Goal: Task Accomplishment & Management: Use online tool/utility

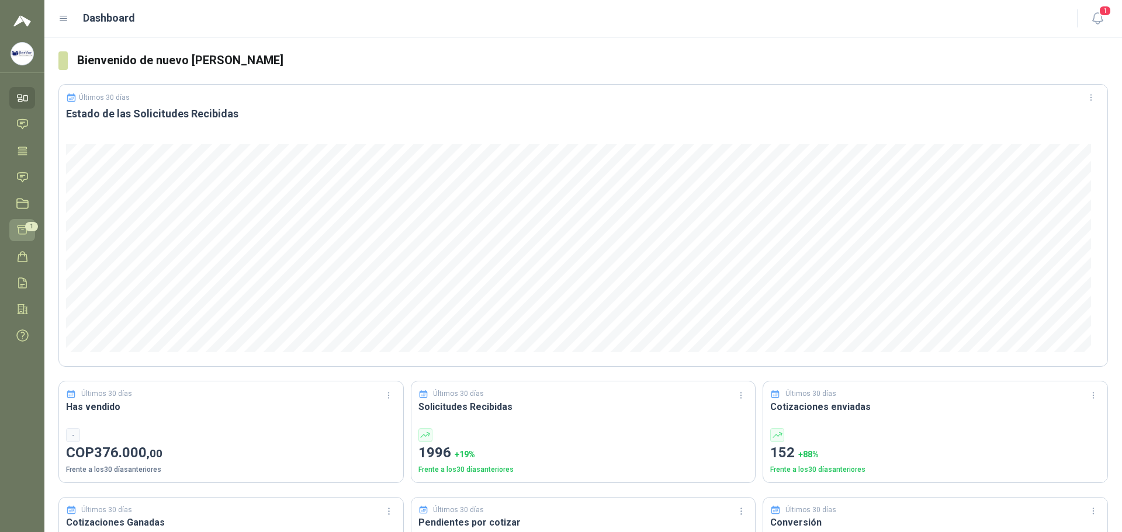
click at [27, 227] on span "1" at bounding box center [31, 226] width 13 height 9
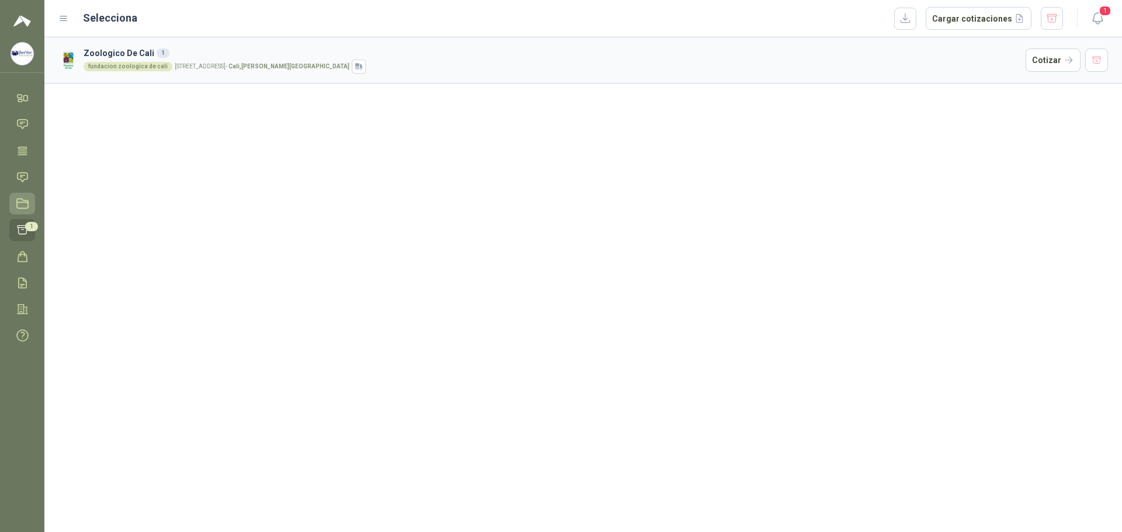
click at [26, 213] on link "Licitaciones" at bounding box center [22, 204] width 26 height 22
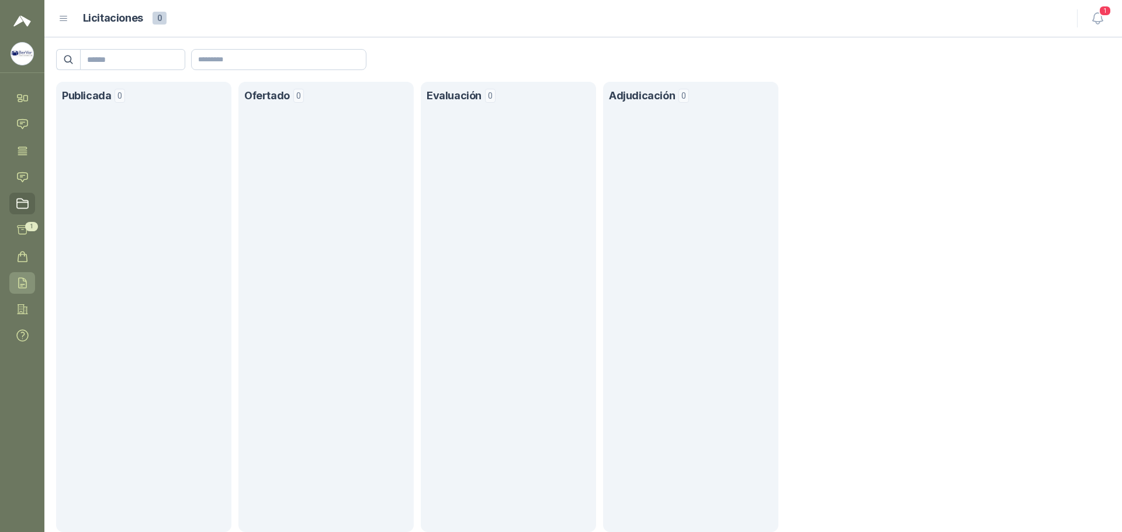
click at [32, 280] on link "Remisiones" at bounding box center [22, 283] width 26 height 22
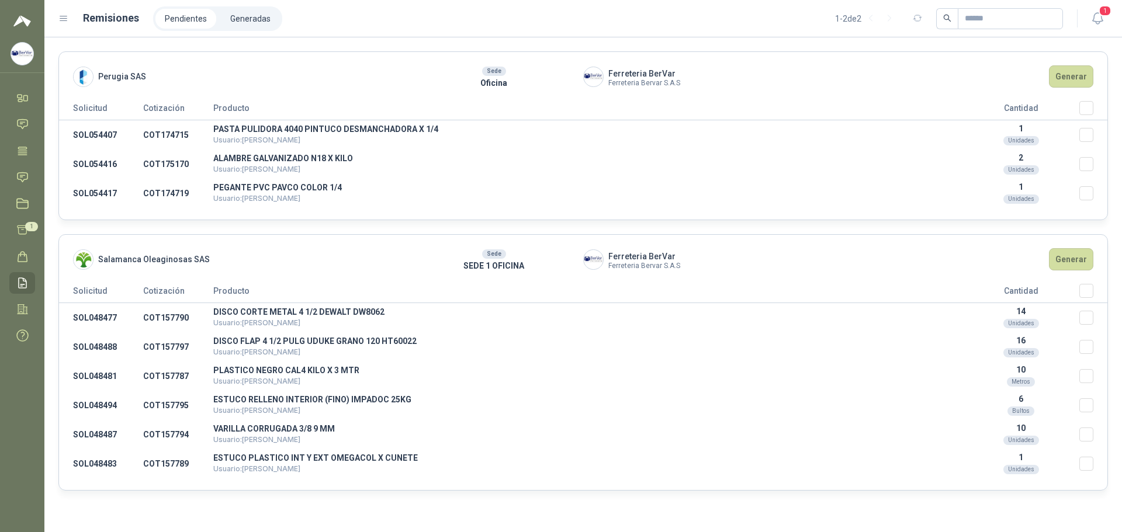
click at [182, 18] on li "Pendientes" at bounding box center [185, 19] width 61 height 20
click at [32, 257] on link "Órdenes de Compra" at bounding box center [22, 257] width 26 height 22
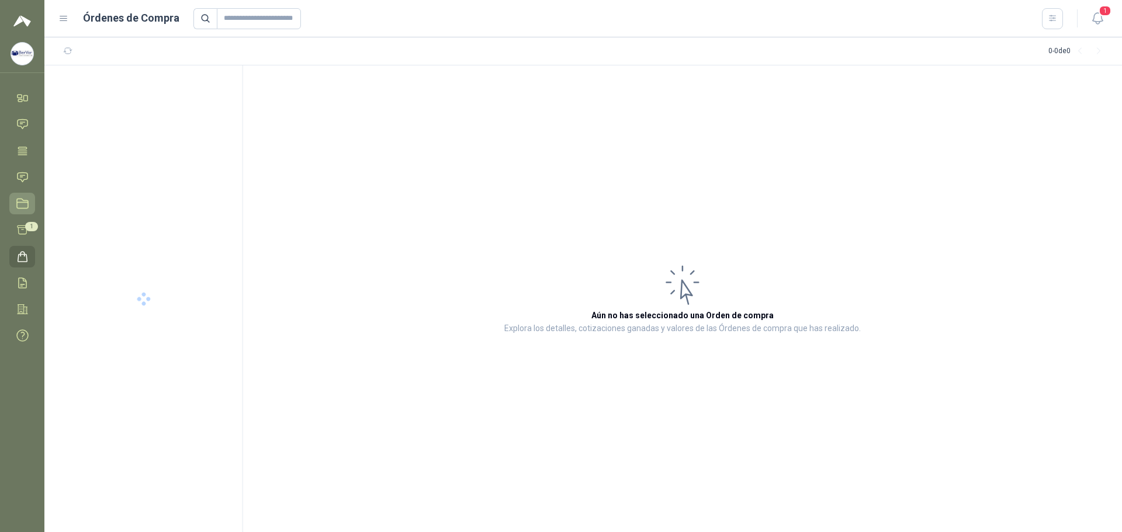
click at [19, 203] on icon at bounding box center [22, 203] width 11 height 9
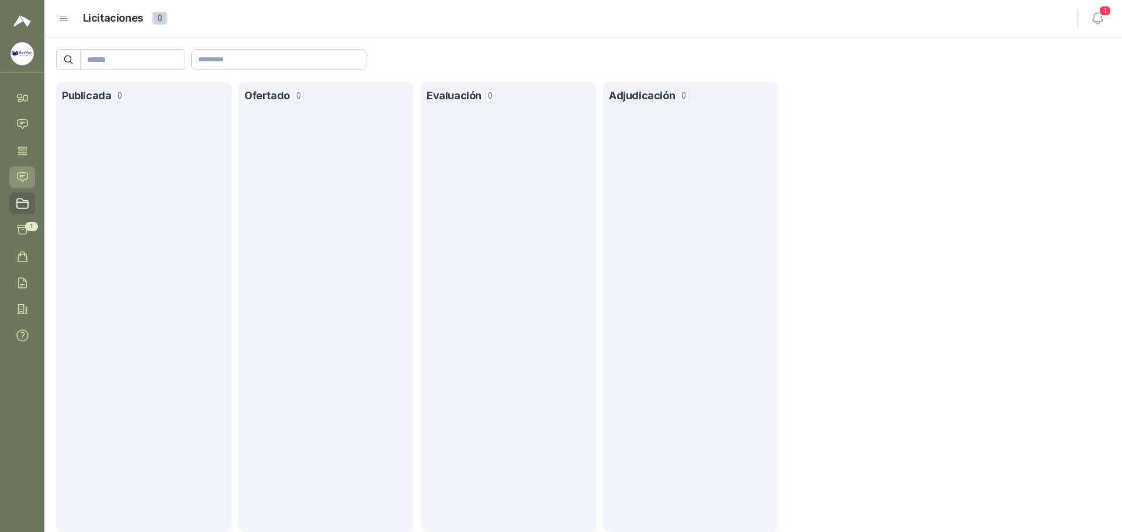
click at [26, 167] on link "Solicitudes" at bounding box center [22, 177] width 26 height 22
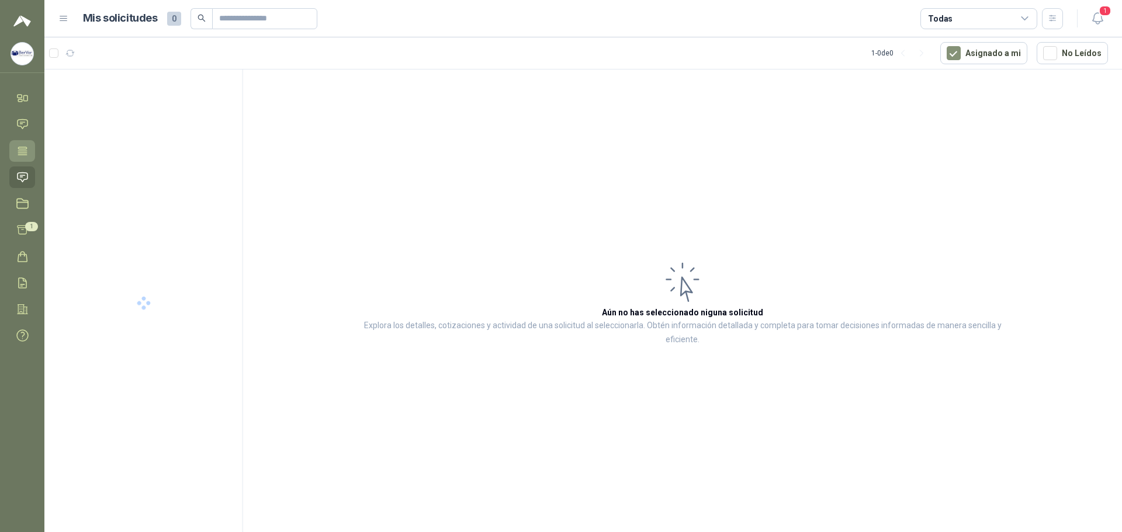
click at [26, 155] on icon at bounding box center [22, 151] width 12 height 12
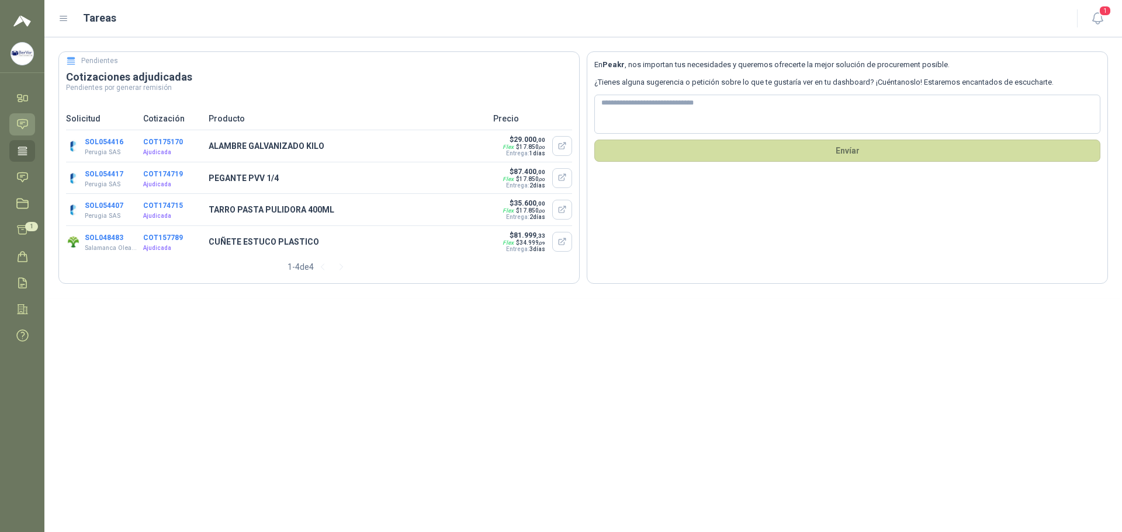
click at [23, 121] on icon at bounding box center [22, 124] width 12 height 12
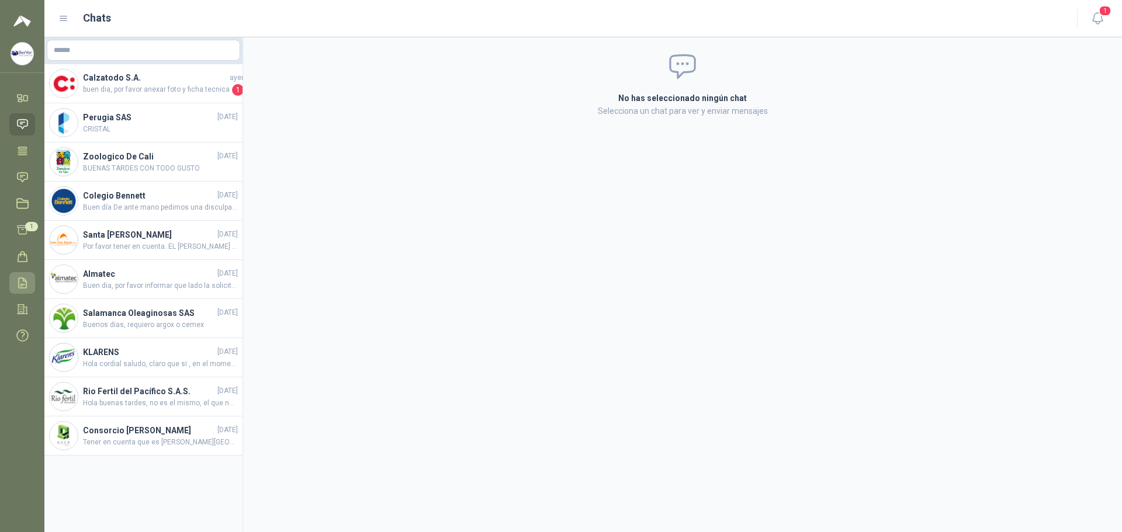
click at [30, 285] on link "Remisiones" at bounding box center [22, 283] width 26 height 22
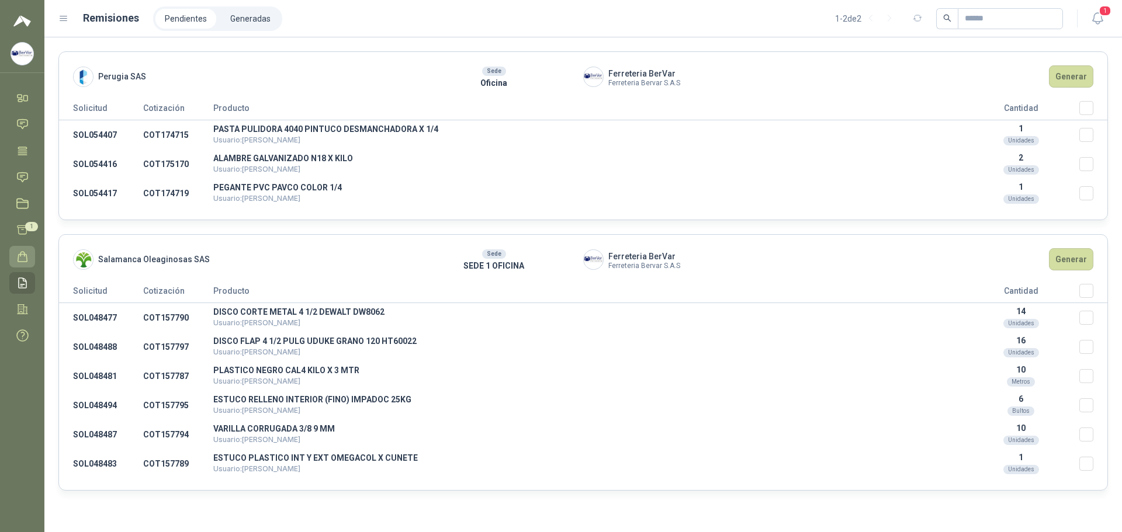
click at [30, 256] on link "Órdenes de Compra" at bounding box center [22, 257] width 26 height 22
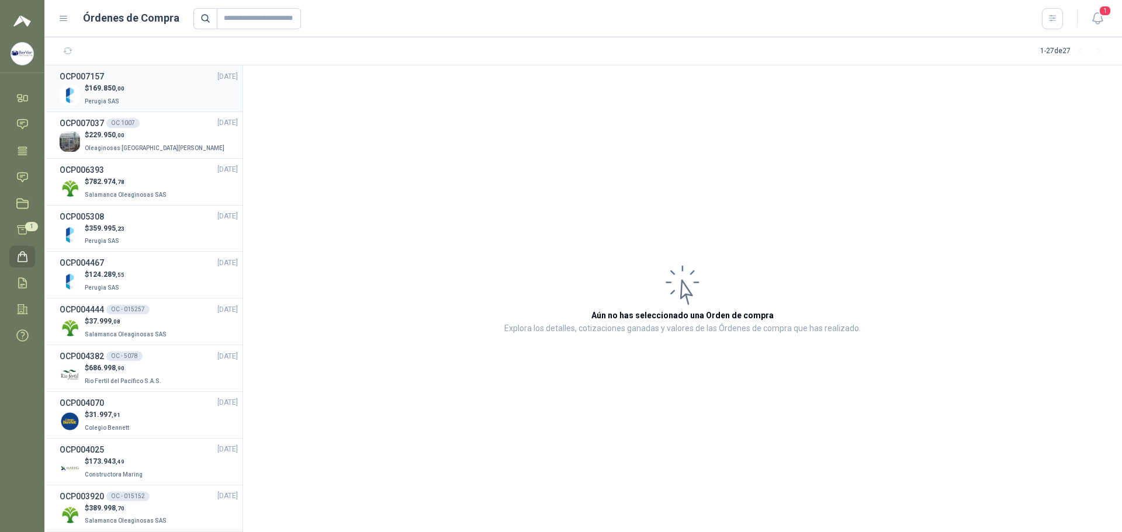
click at [172, 101] on div "$ 169.850 ,00 Perugia SAS" at bounding box center [149, 95] width 178 height 24
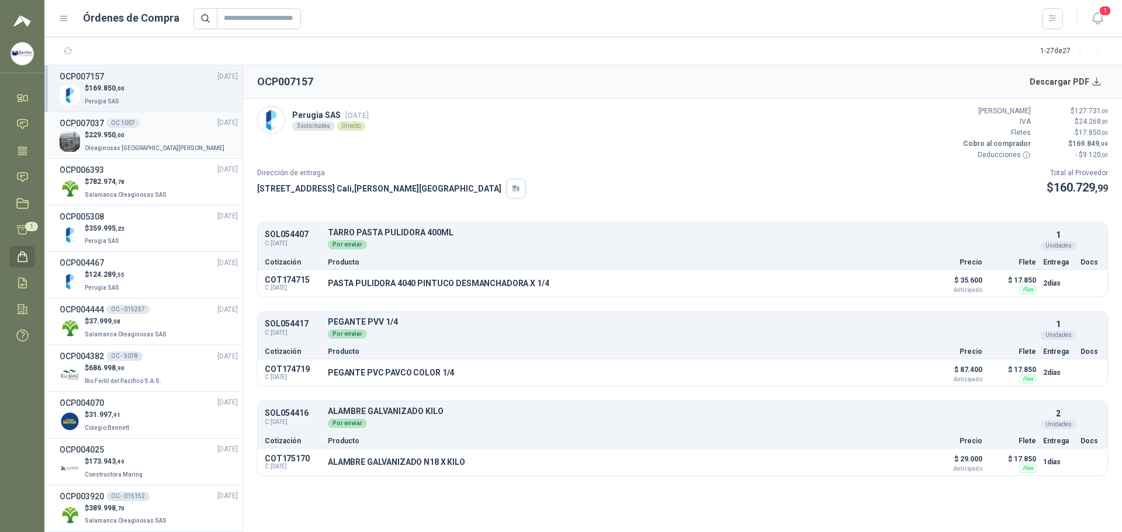
click at [121, 126] on div "OC 1007" at bounding box center [122, 123] width 33 height 9
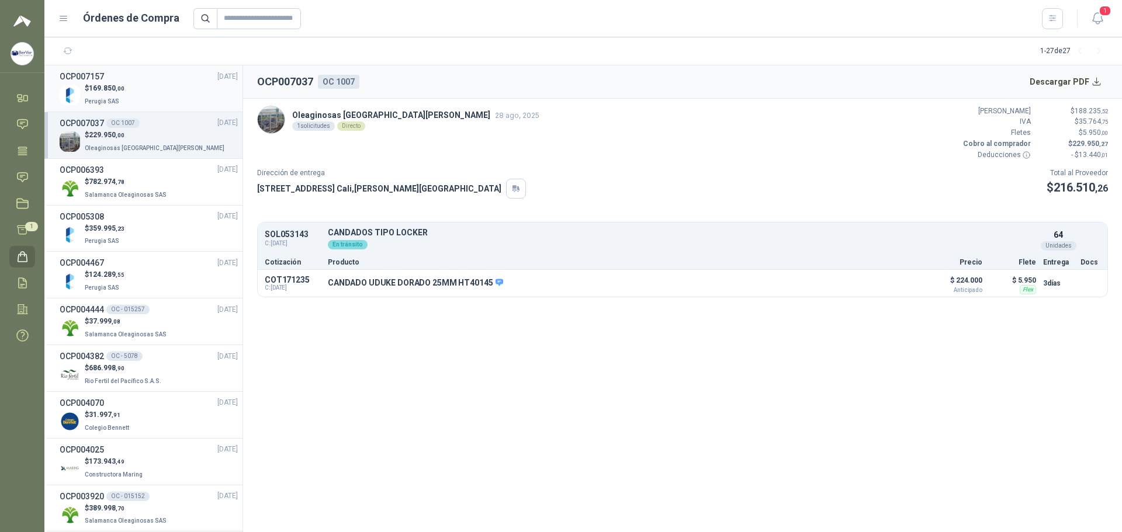
click at [139, 77] on div "OCP007157 [DATE]" at bounding box center [149, 76] width 178 height 13
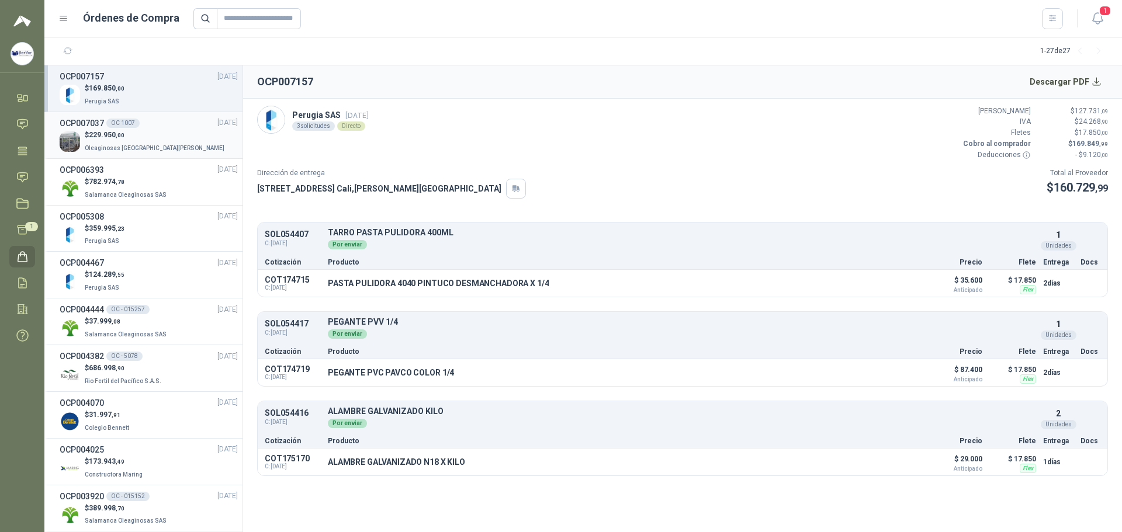
click at [165, 126] on div "OCP007037 OC 1007 [DATE]" at bounding box center [149, 123] width 178 height 13
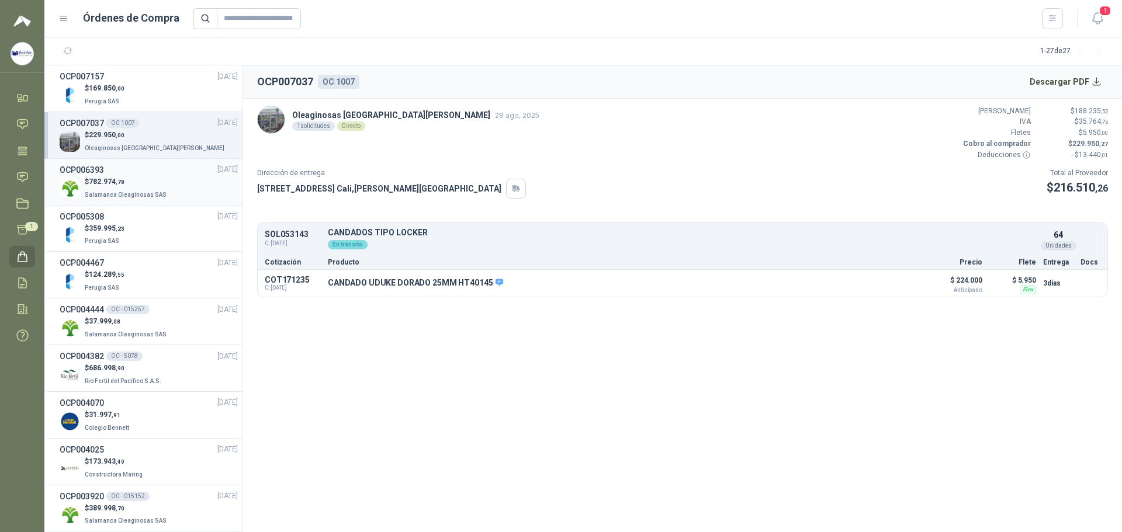
click at [105, 178] on span "782.974 ,78" at bounding box center [107, 182] width 36 height 8
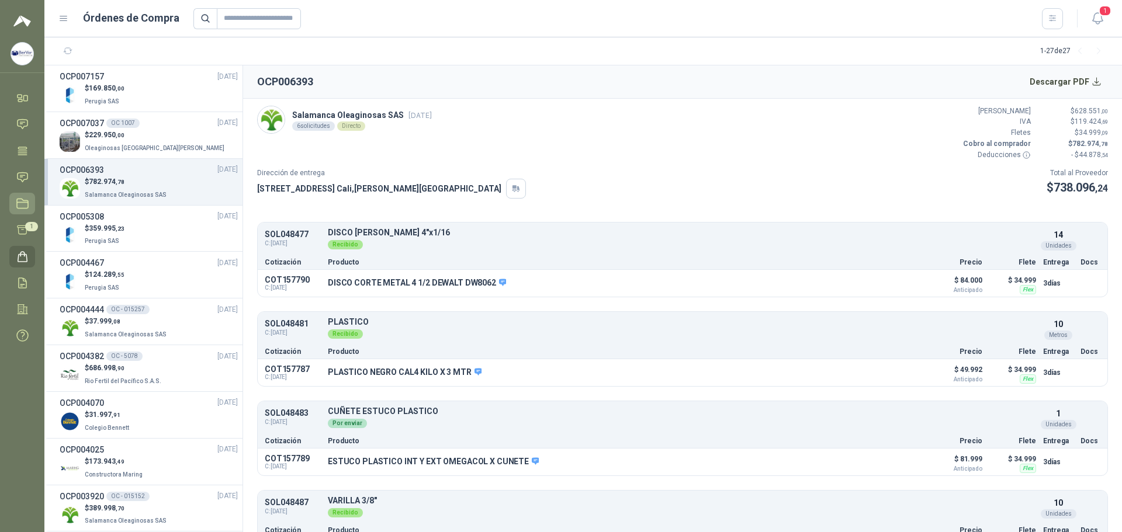
click at [18, 200] on icon at bounding box center [22, 203] width 12 height 12
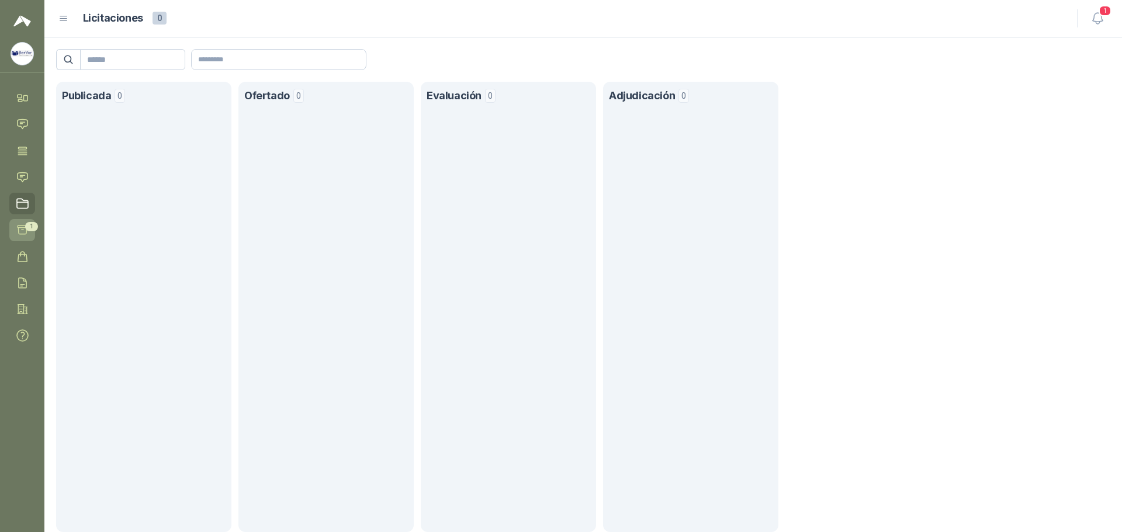
click at [15, 230] on link "Cotizar 1" at bounding box center [22, 230] width 26 height 22
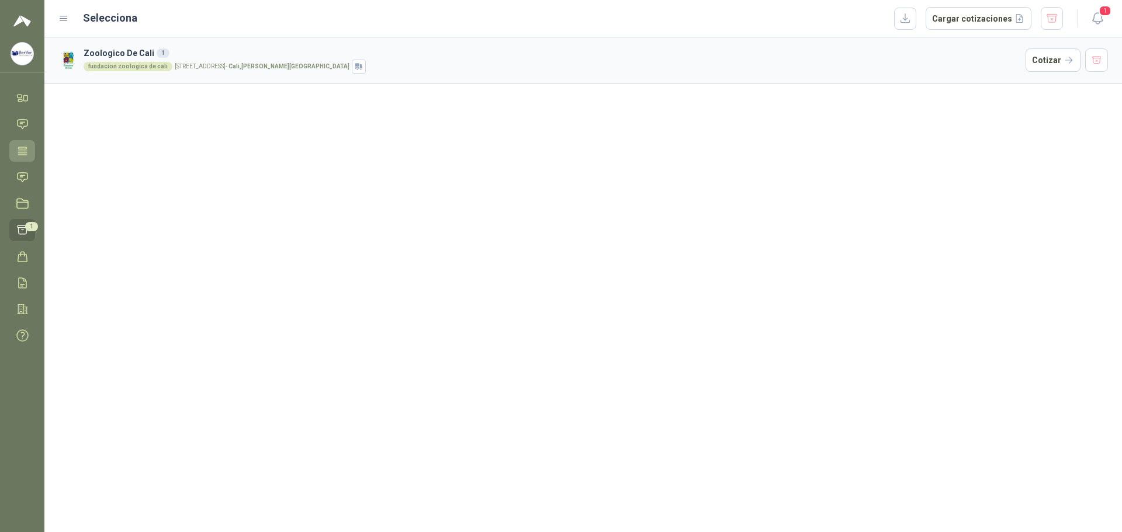
click at [29, 151] on link "Tareas" at bounding box center [22, 151] width 26 height 22
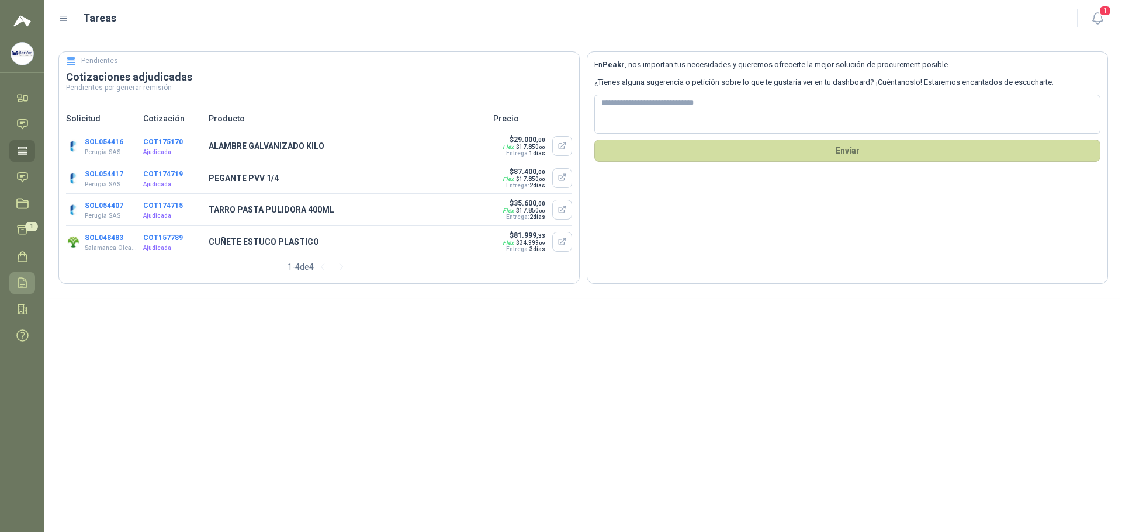
click at [10, 280] on link "Remisiones" at bounding box center [22, 283] width 26 height 22
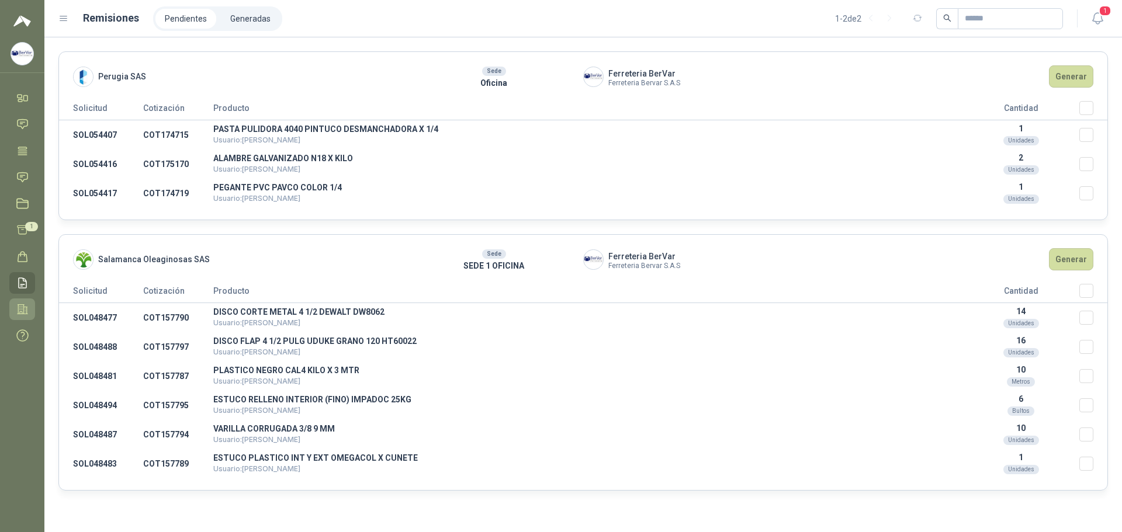
click at [23, 315] on icon at bounding box center [22, 309] width 12 height 12
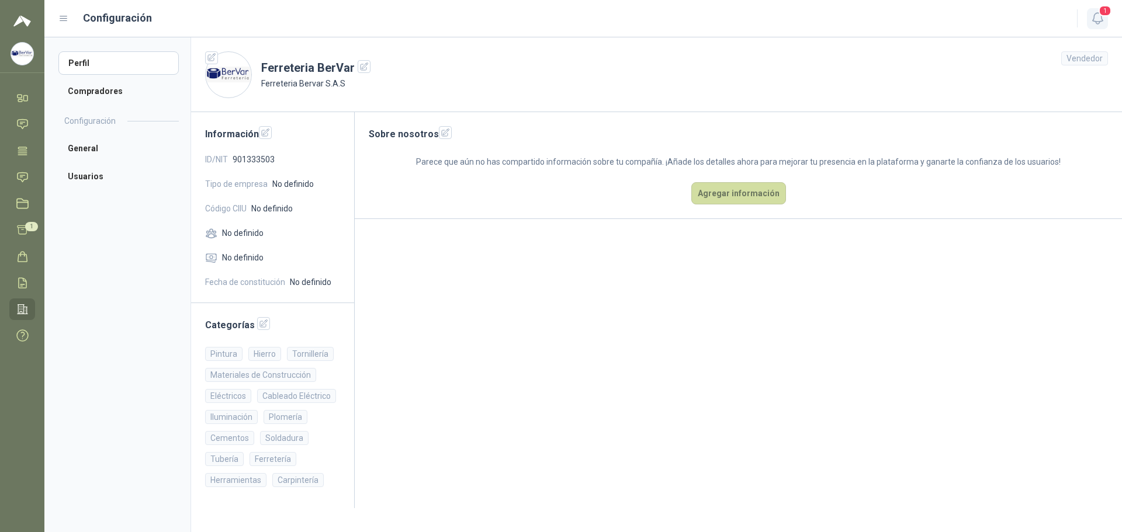
click at [681, 18] on icon "button" at bounding box center [1097, 18] width 10 height 11
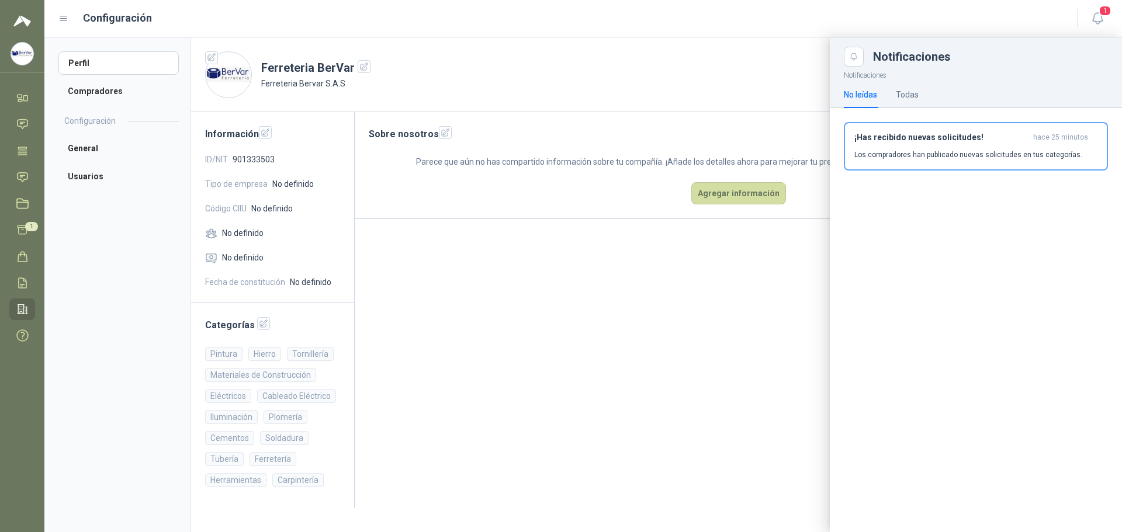
click at [681, 93] on div "No leídas Todas" at bounding box center [880, 94] width 75 height 27
click at [681, 95] on div "Todas" at bounding box center [906, 94] width 23 height 13
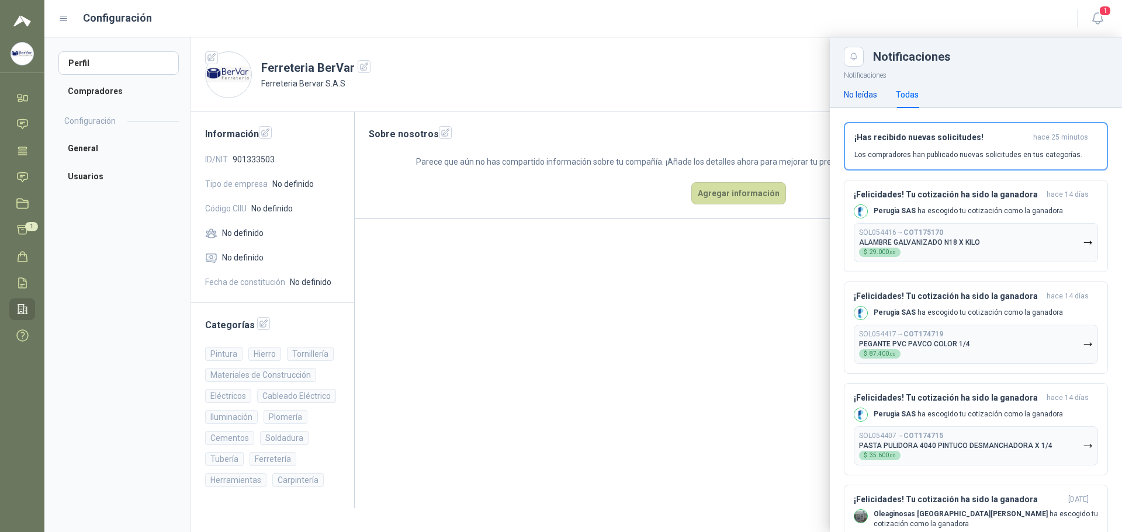
click at [681, 89] on div "No leídas" at bounding box center [859, 94] width 33 height 13
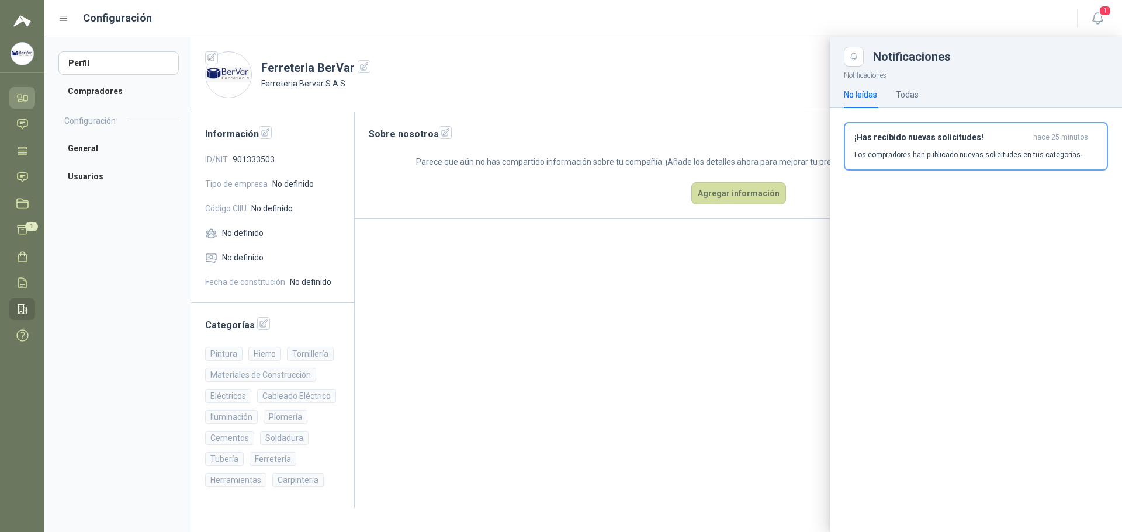
click at [23, 95] on icon at bounding box center [22, 98] width 12 height 12
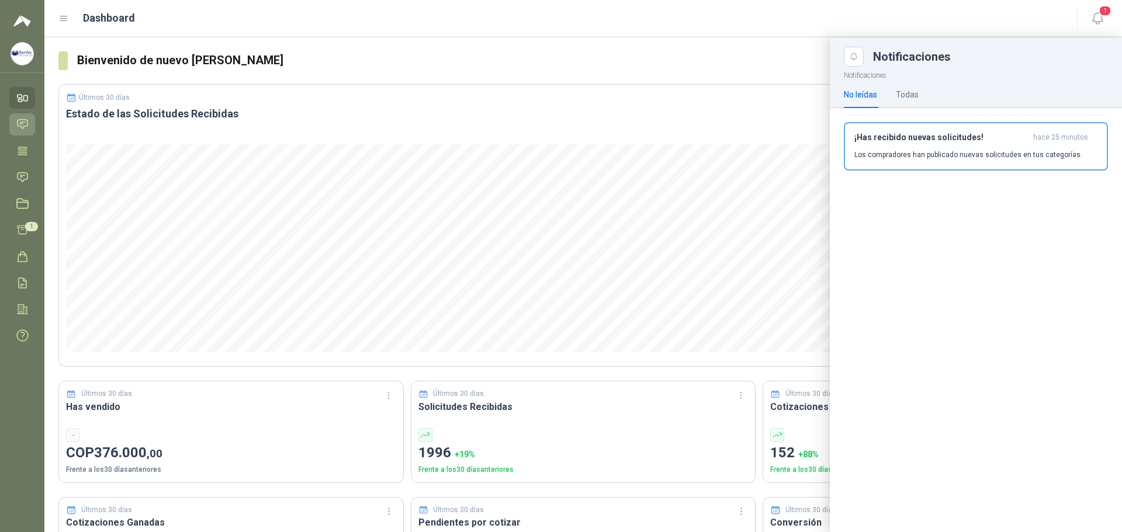
click at [19, 123] on icon at bounding box center [22, 124] width 12 height 12
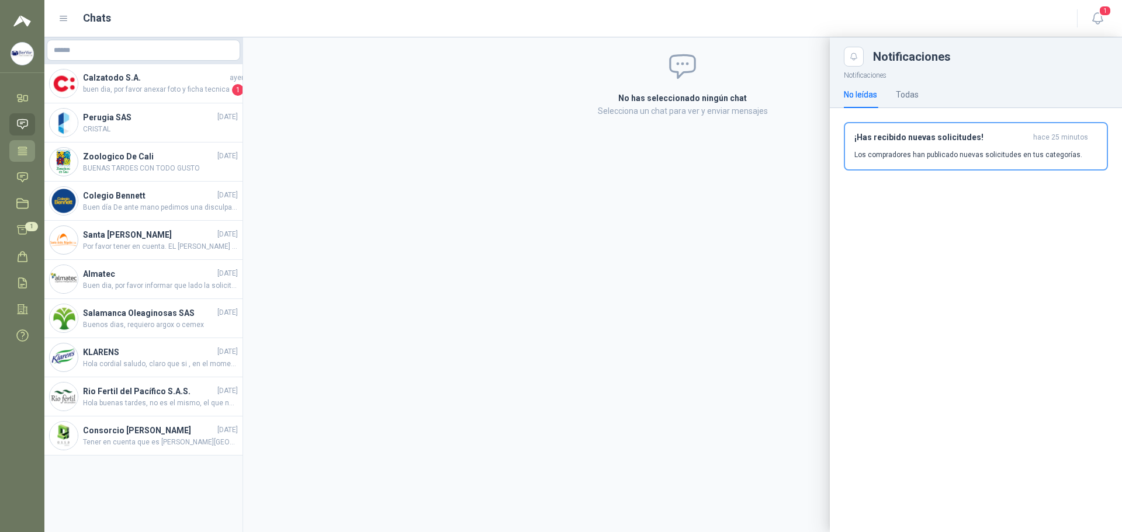
click at [22, 151] on icon at bounding box center [22, 151] width 9 height 8
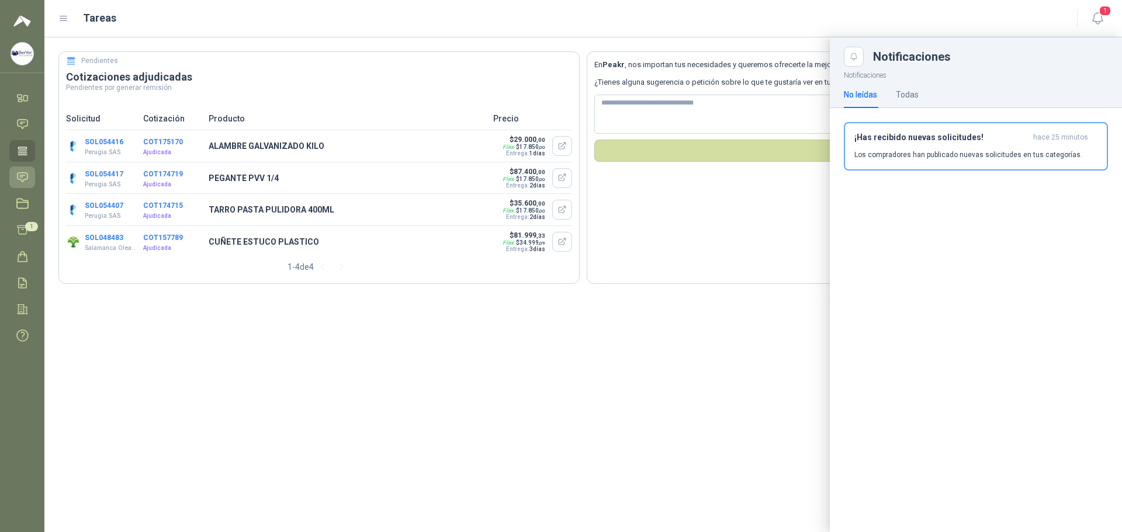
click at [29, 172] on link "Solicitudes" at bounding box center [22, 177] width 26 height 22
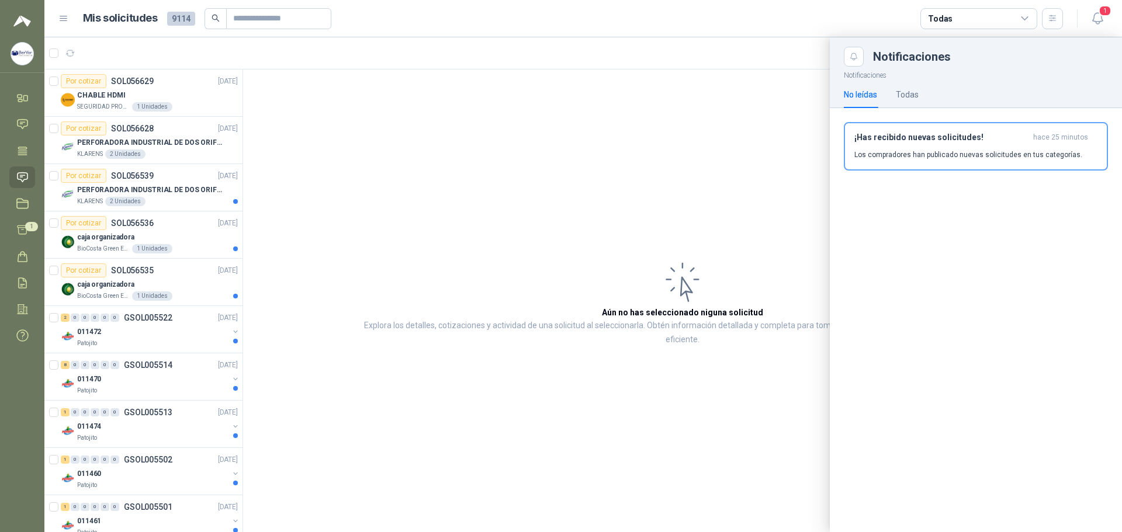
click at [96, 98] on div at bounding box center [582, 284] width 1077 height 495
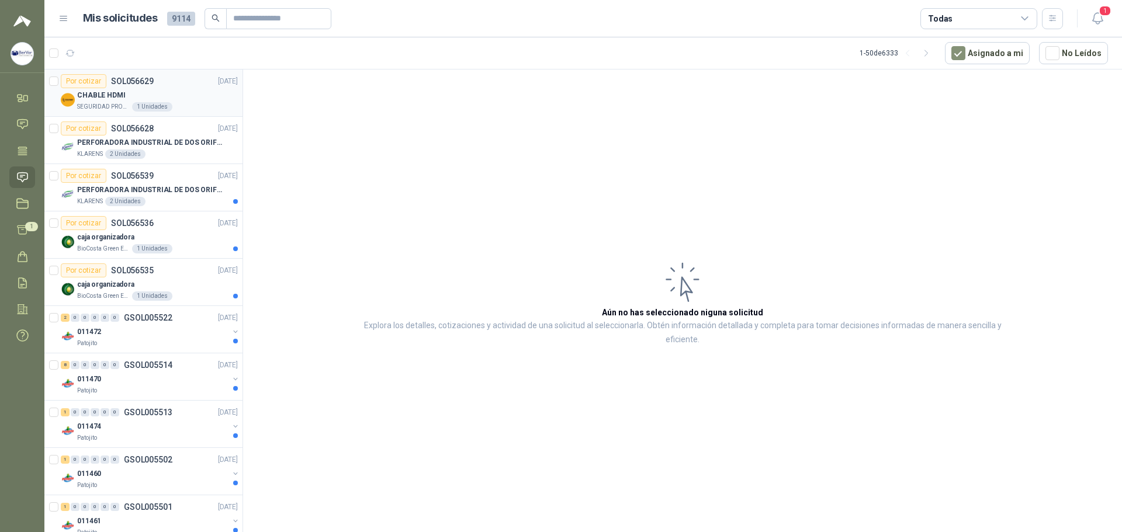
click at [121, 88] on div "CHABLE HDMI" at bounding box center [157, 95] width 161 height 14
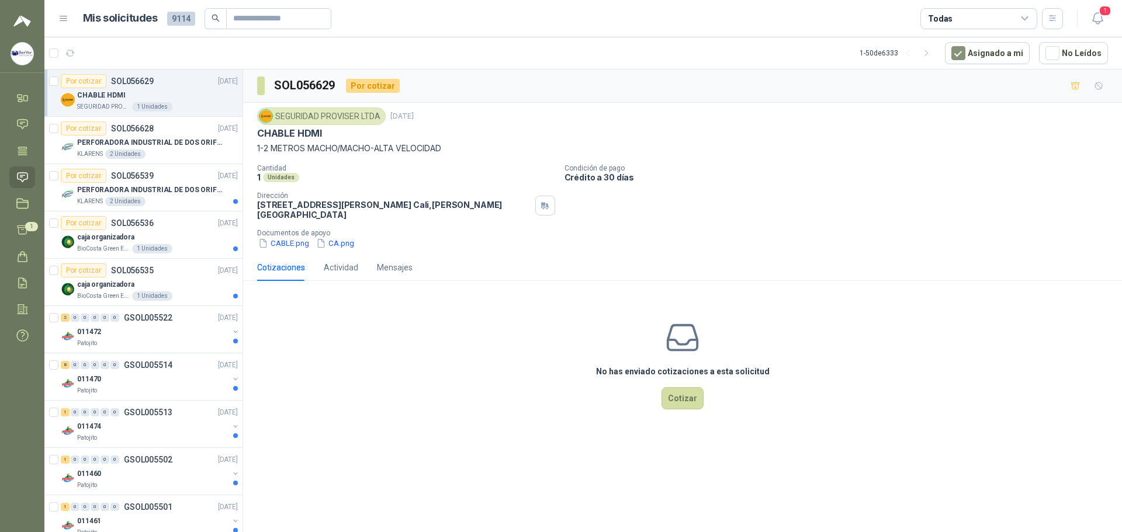
click at [136, 88] on div "Por cotizar SOL056629" at bounding box center [107, 81] width 93 height 14
click at [681, 401] on button "Cotizar" at bounding box center [682, 398] width 42 height 22
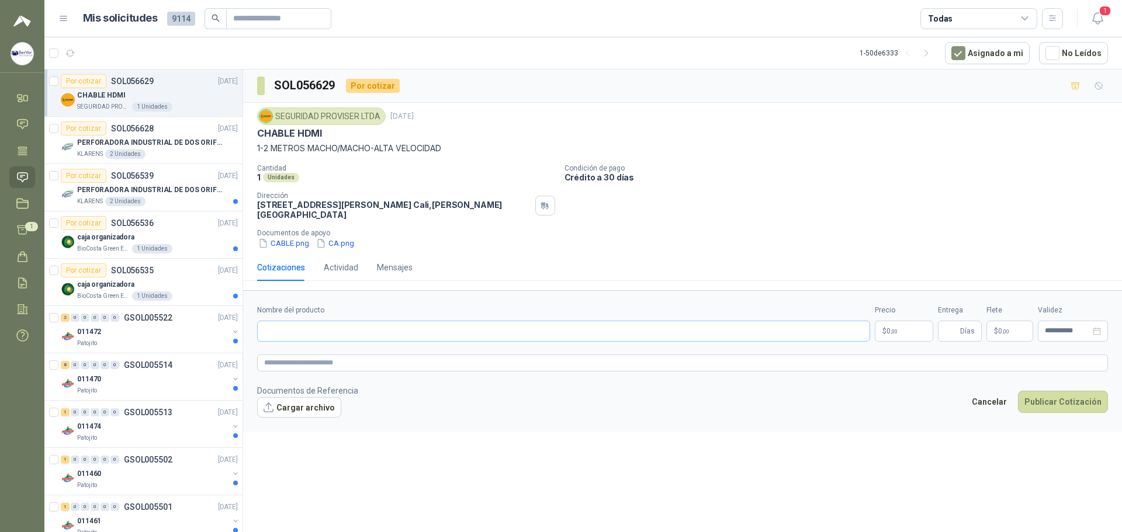
drag, startPoint x: 424, startPoint y: 345, endPoint x: 423, endPoint y: 336, distance: 8.8
click at [423, 341] on form "**********" at bounding box center [682, 360] width 879 height 141
click at [423, 336] on input "Nombre del producto" at bounding box center [563, 331] width 613 height 21
paste input "**********"
type input "**********"
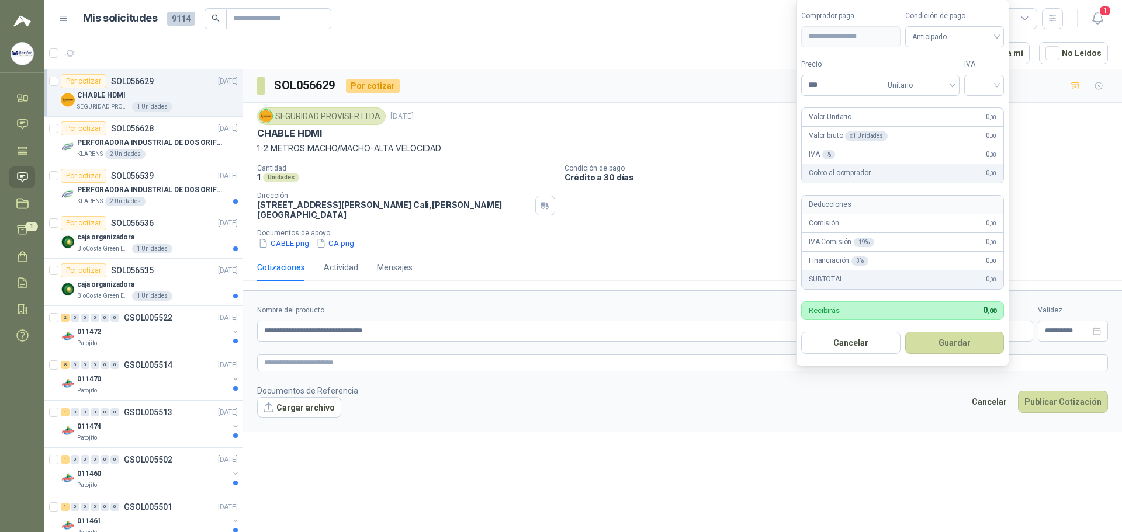
click at [681, 328] on body "[PERSON_NAME] Ferreteria BerVar Inicio Chat Tareas Solicitudes Licitaciones Cot…" at bounding box center [561, 266] width 1122 height 532
click at [681, 83] on span "Unitario" at bounding box center [919, 86] width 65 height 18
type input "*******"
click at [681, 127] on div "Unitario con IVA" at bounding box center [922, 127] width 60 height 13
click at [681, 82] on input "search" at bounding box center [984, 84] width 26 height 18
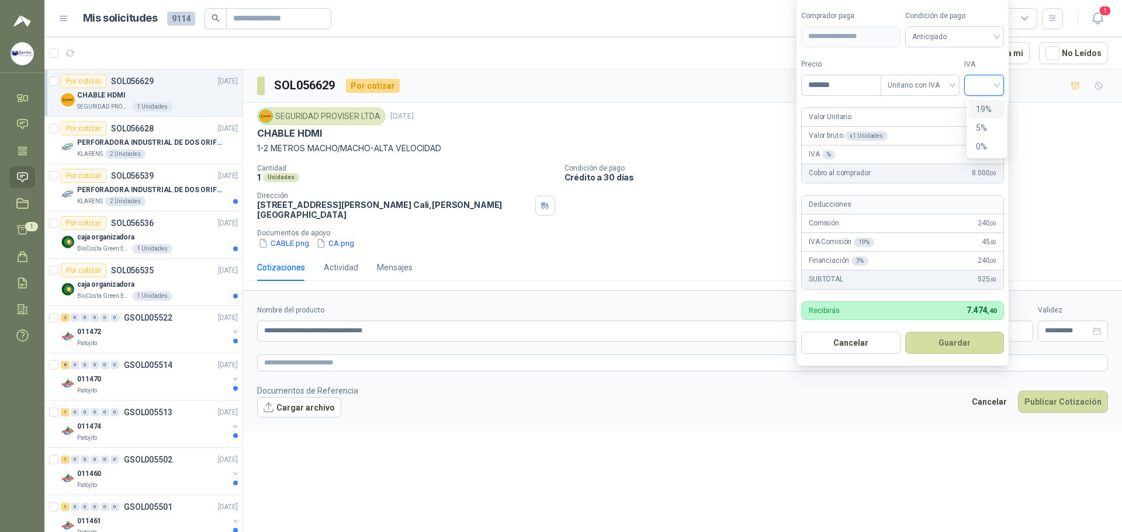
click at [681, 114] on div "19%" at bounding box center [986, 109] width 22 height 13
click at [681, 345] on button "Guardar" at bounding box center [956, 343] width 100 height 22
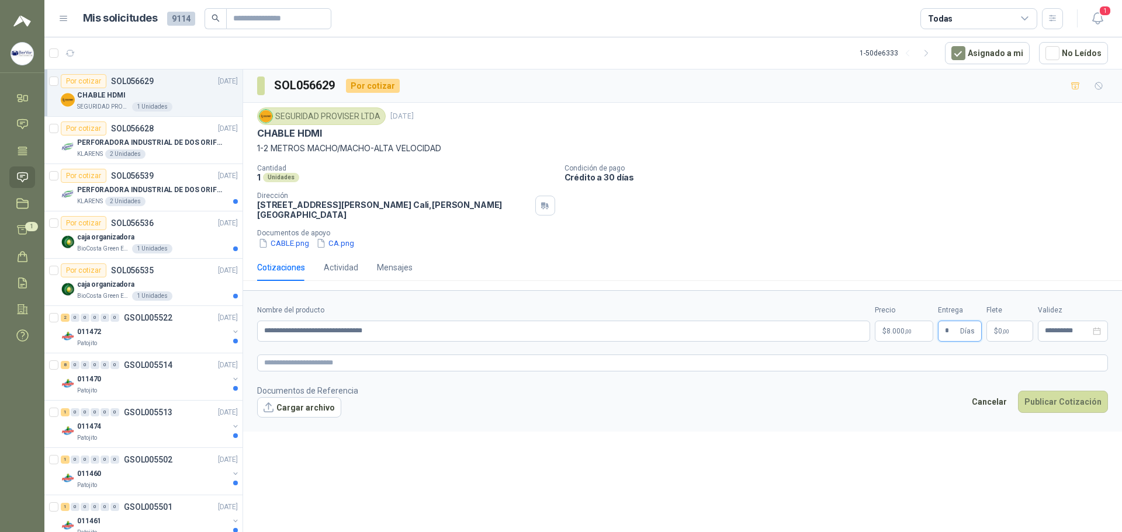
type input "*"
click at [681, 391] on button "Publicar Cotización" at bounding box center [1063, 402] width 90 height 22
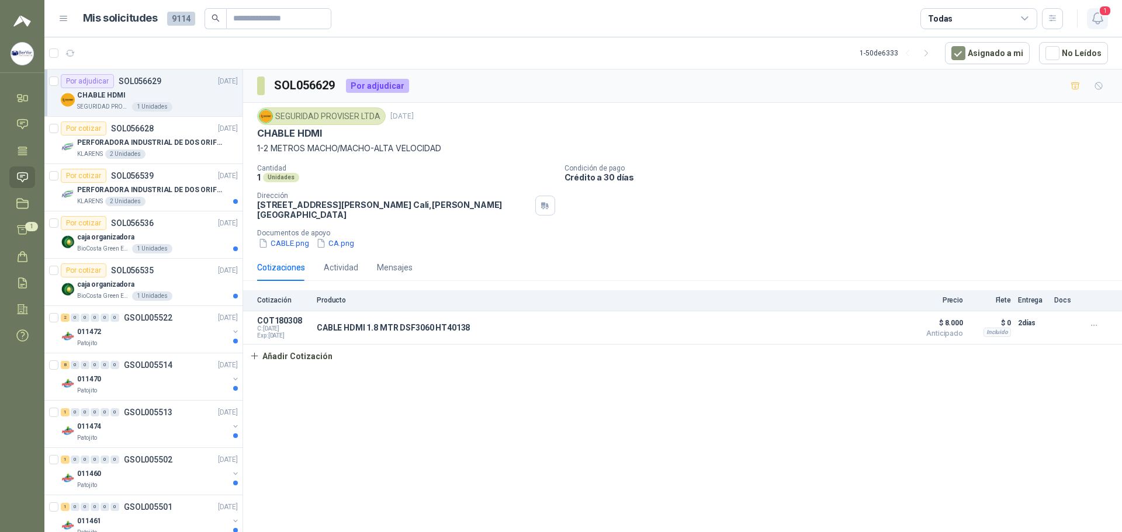
click at [681, 13] on span "1" at bounding box center [1104, 10] width 13 height 11
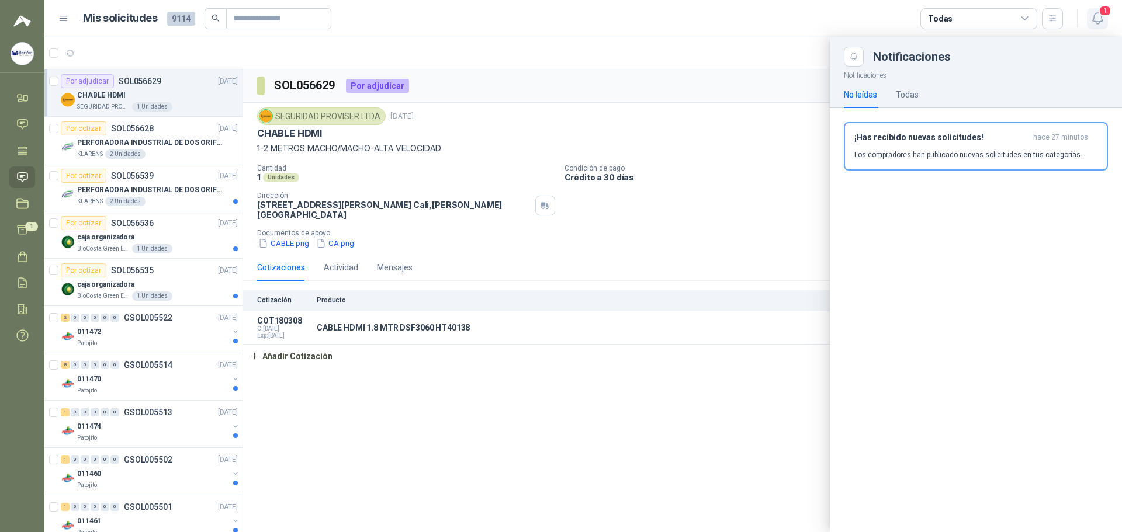
click at [681, 13] on span "1" at bounding box center [1104, 10] width 13 height 11
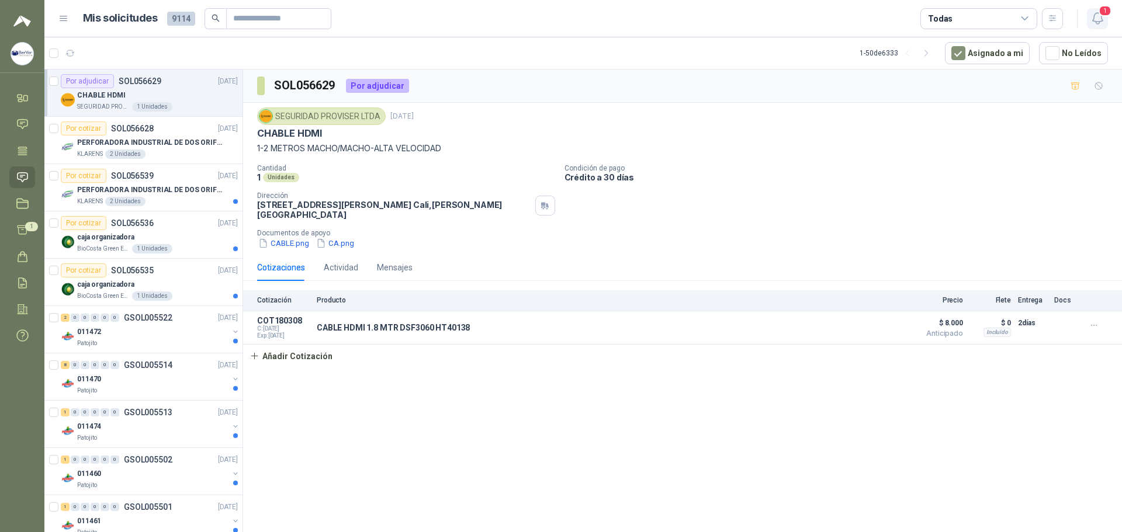
click at [681, 13] on span "1" at bounding box center [1104, 10] width 13 height 11
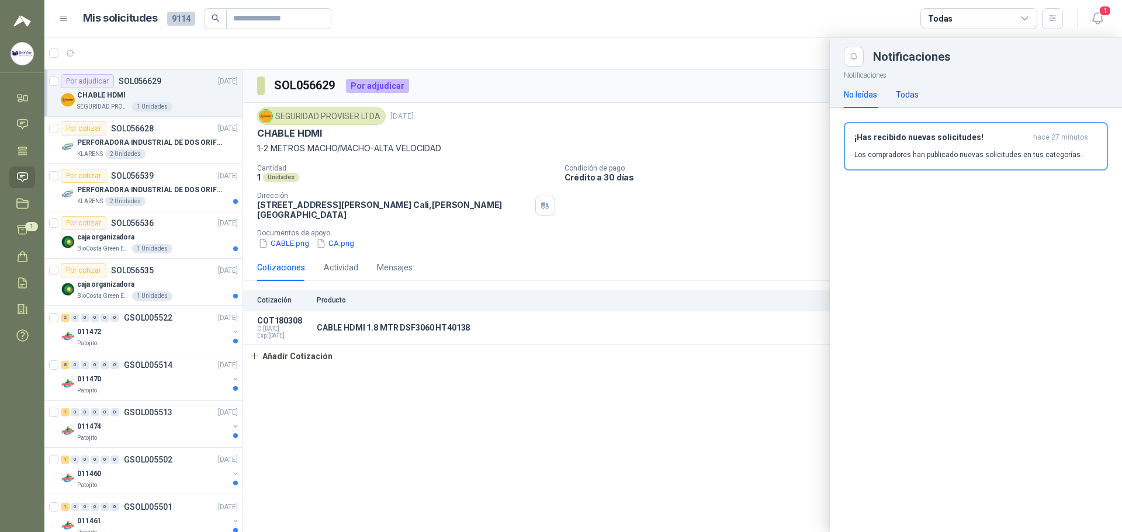
click at [681, 92] on div "Todas" at bounding box center [906, 94] width 23 height 13
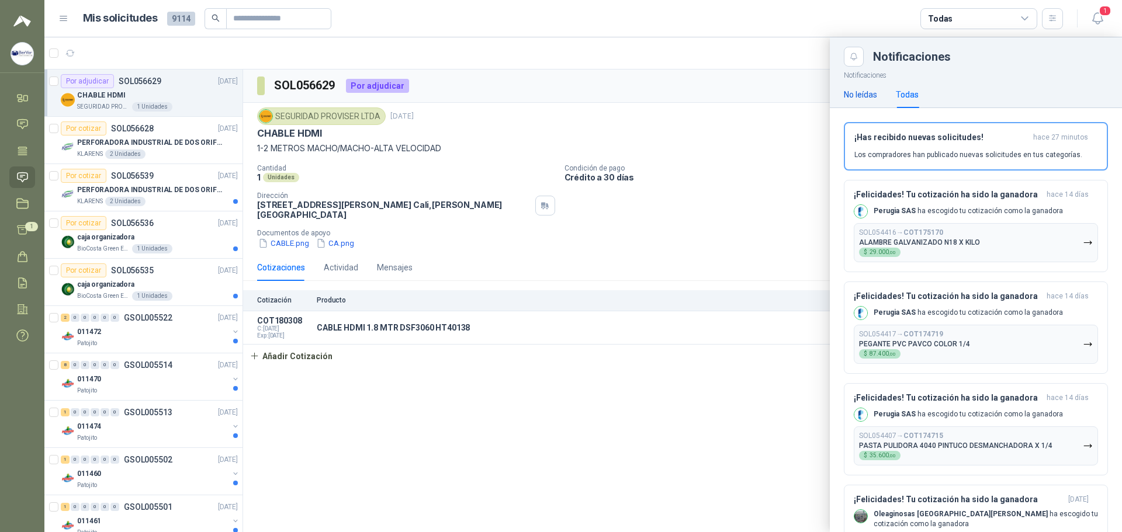
click at [681, 93] on div "No leídas" at bounding box center [859, 94] width 33 height 13
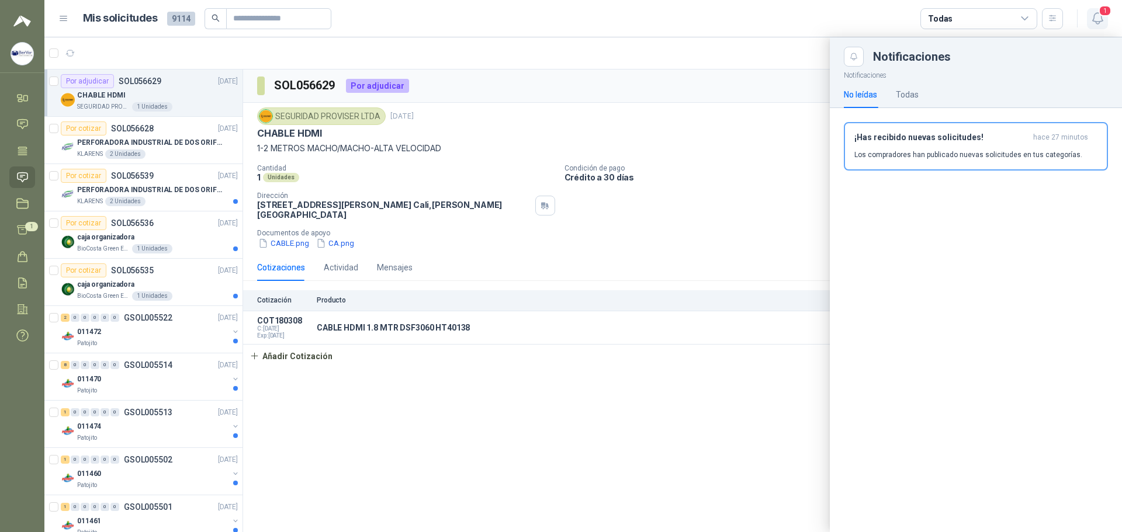
click at [681, 12] on icon "button" at bounding box center [1097, 18] width 15 height 15
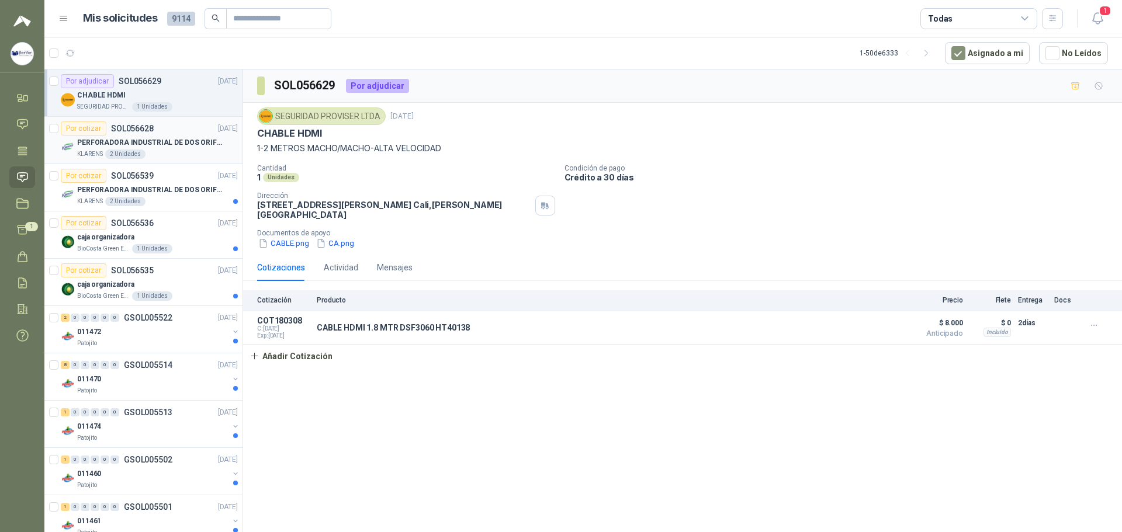
click at [152, 133] on div "Por cotizar SOL056628" at bounding box center [107, 128] width 93 height 14
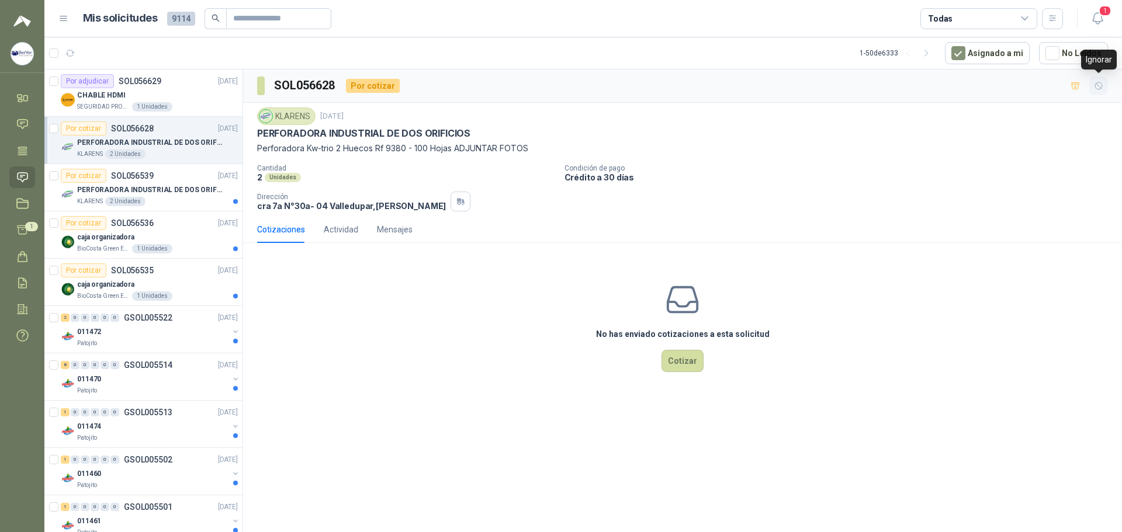
click at [681, 86] on icon "button" at bounding box center [1098, 86] width 10 height 10
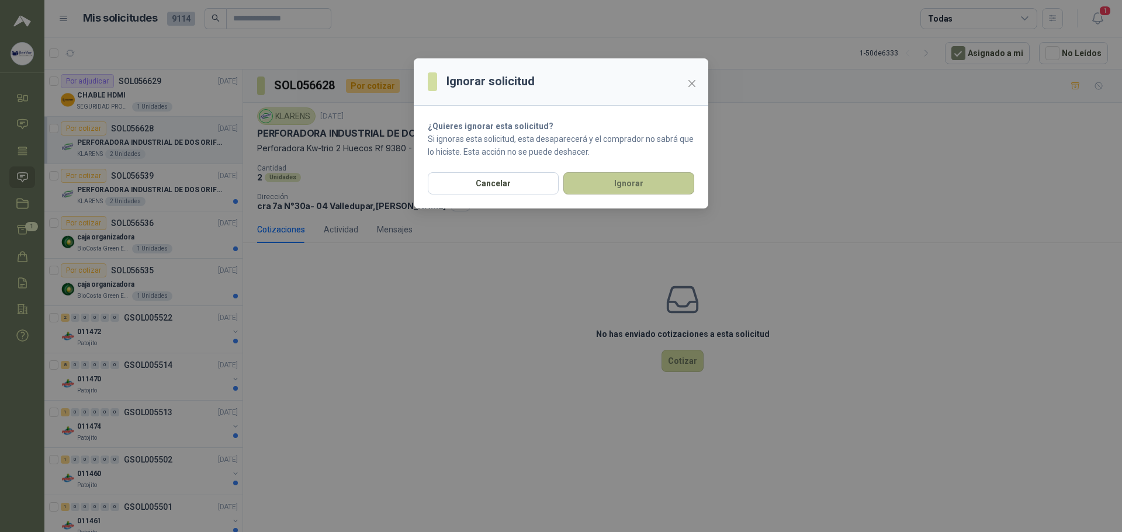
click at [663, 185] on button "Ignorar" at bounding box center [628, 183] width 131 height 22
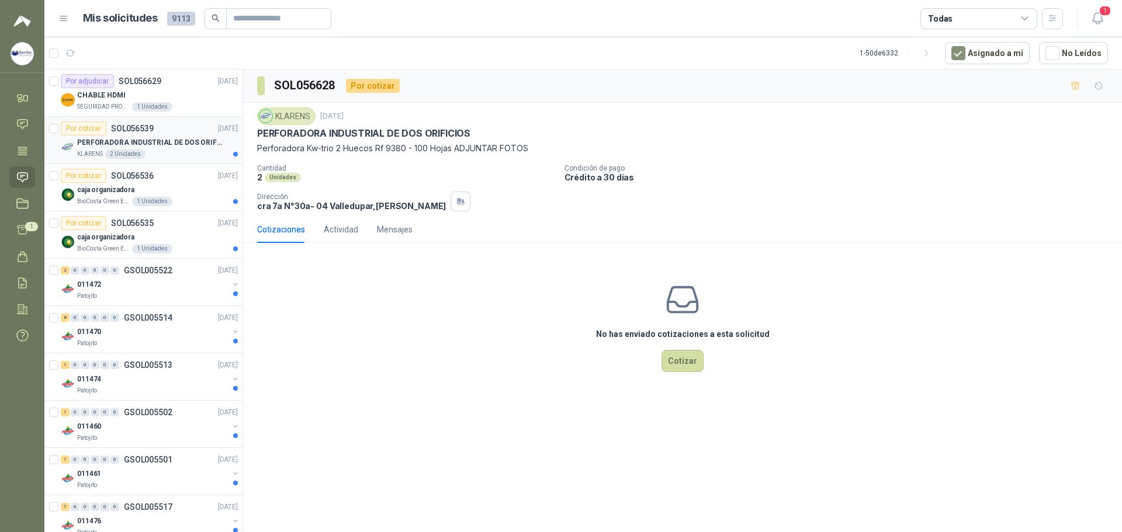
click at [206, 143] on p "PERFORADORA INDUSTRIAL DE DOS ORIFICIOS" at bounding box center [149, 142] width 145 height 11
click at [681, 82] on icon "button" at bounding box center [1098, 86] width 10 height 10
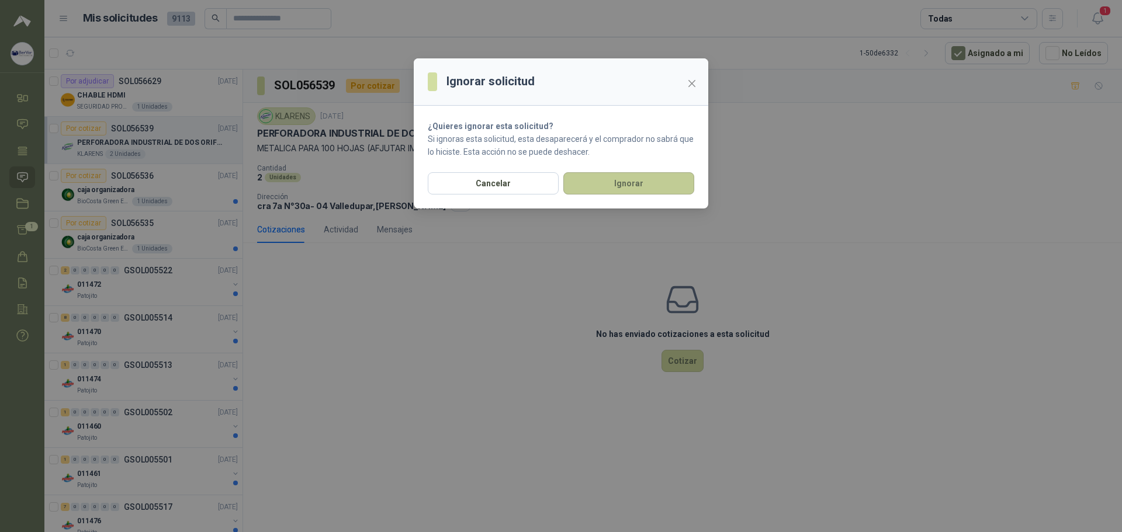
click at [616, 178] on button "Ignorar" at bounding box center [628, 183] width 131 height 22
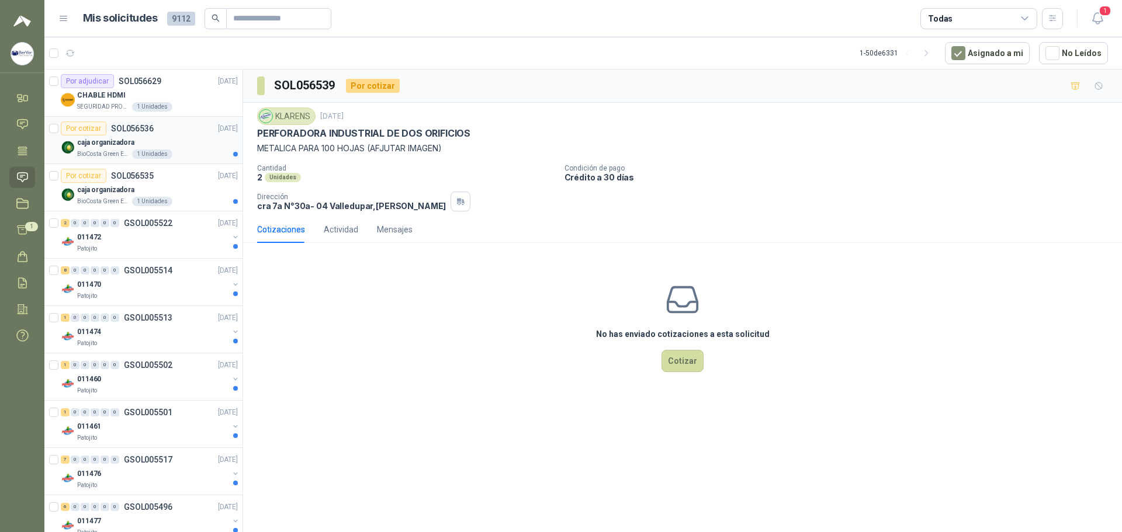
click at [179, 131] on div "Por cotizar SOL056536 [DATE]" at bounding box center [149, 128] width 177 height 14
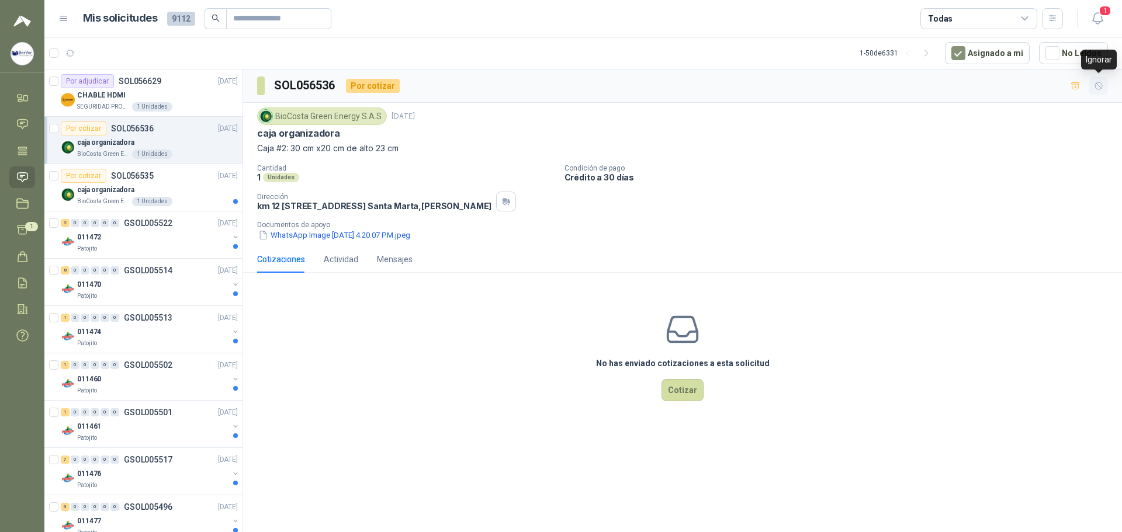
click at [681, 86] on icon "button" at bounding box center [1098, 85] width 7 height 7
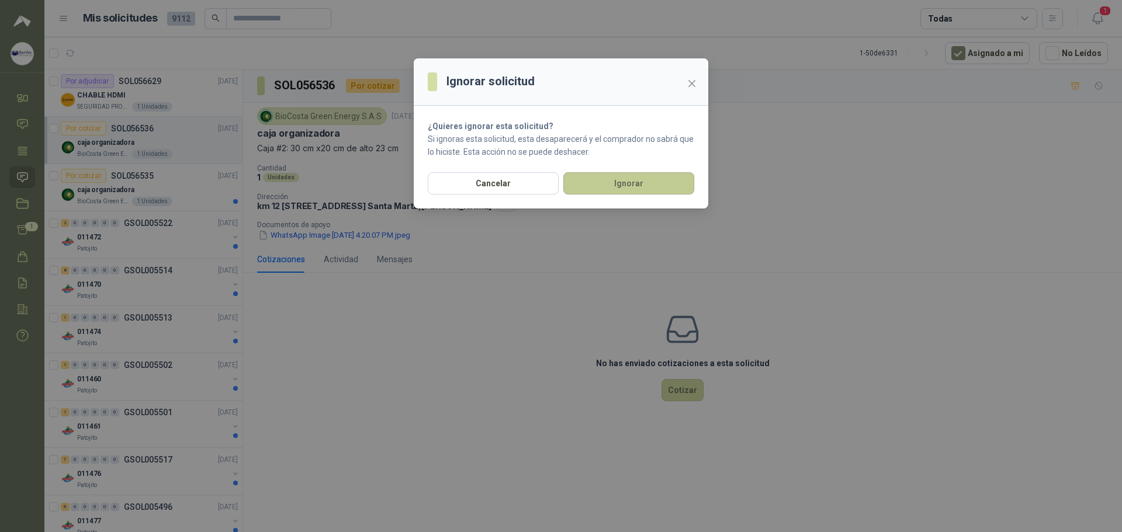
click at [646, 183] on button "Ignorar" at bounding box center [628, 183] width 131 height 22
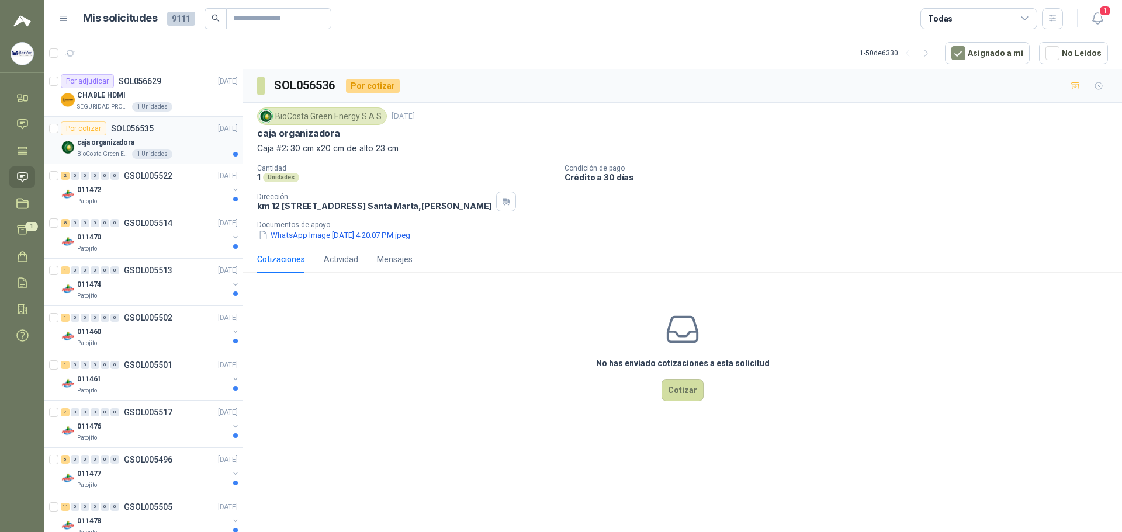
click at [184, 137] on div "caja organizadora" at bounding box center [157, 143] width 161 height 14
click at [681, 85] on button "button" at bounding box center [1098, 86] width 19 height 19
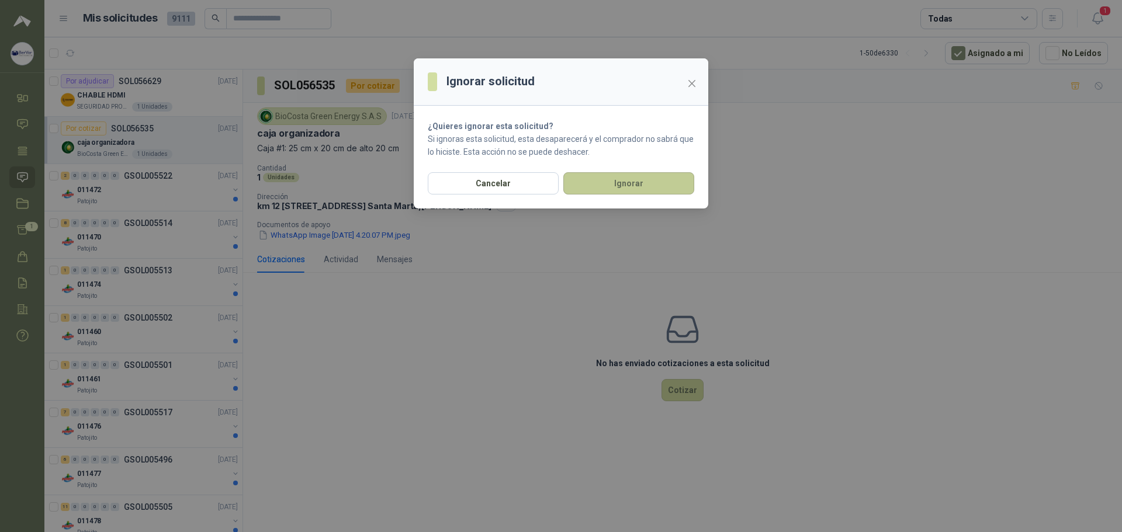
click at [656, 187] on button "Ignorar" at bounding box center [628, 183] width 131 height 22
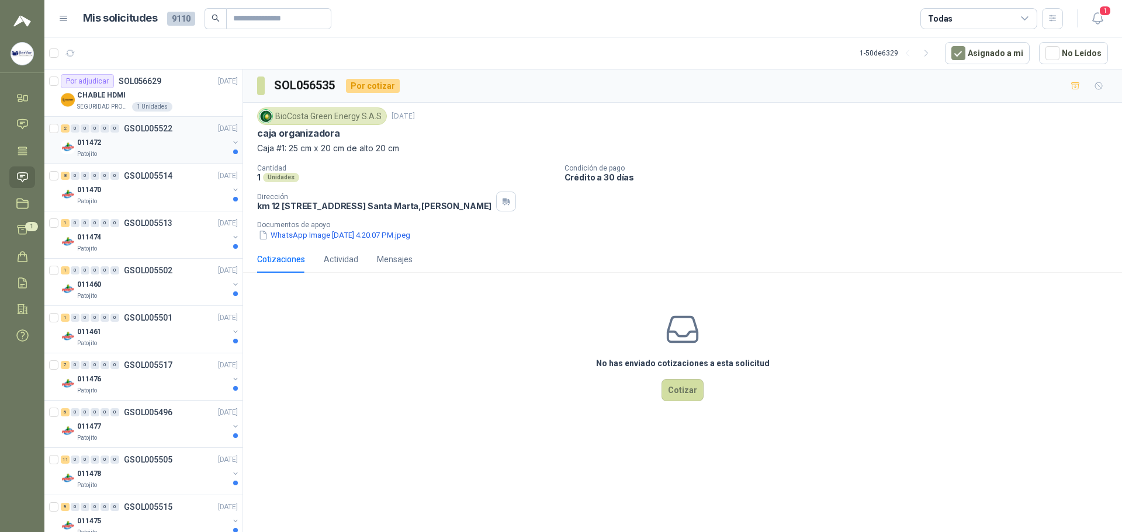
click at [207, 136] on div "011472" at bounding box center [152, 143] width 151 height 14
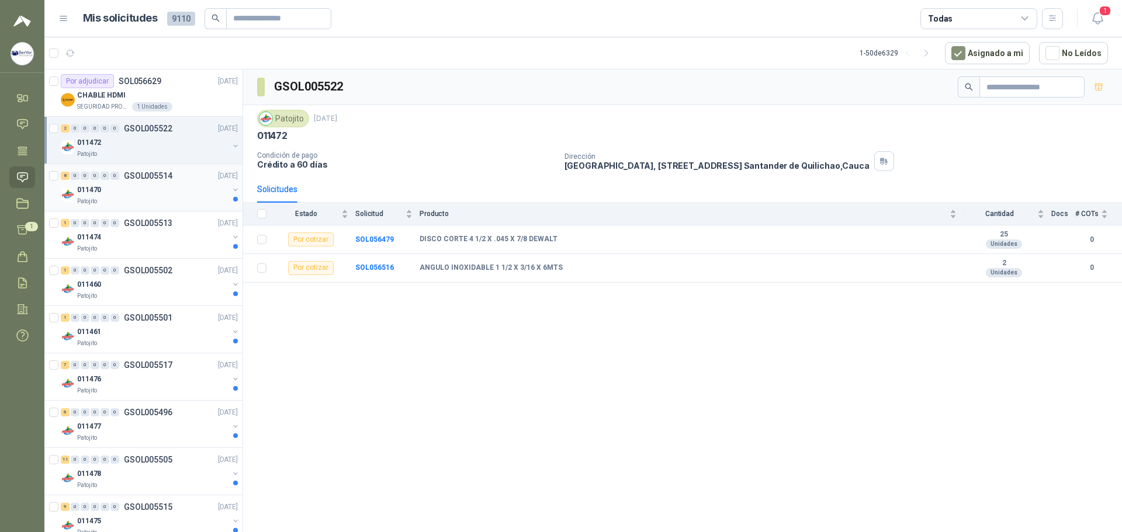
click at [166, 187] on div "011470" at bounding box center [152, 190] width 151 height 14
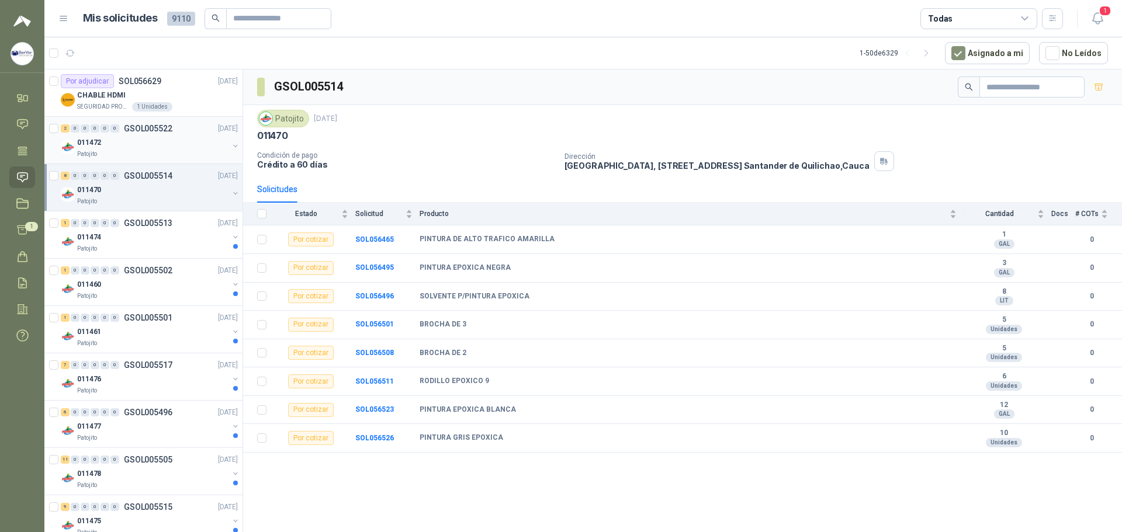
click at [231, 144] on button "button" at bounding box center [235, 145] width 9 height 9
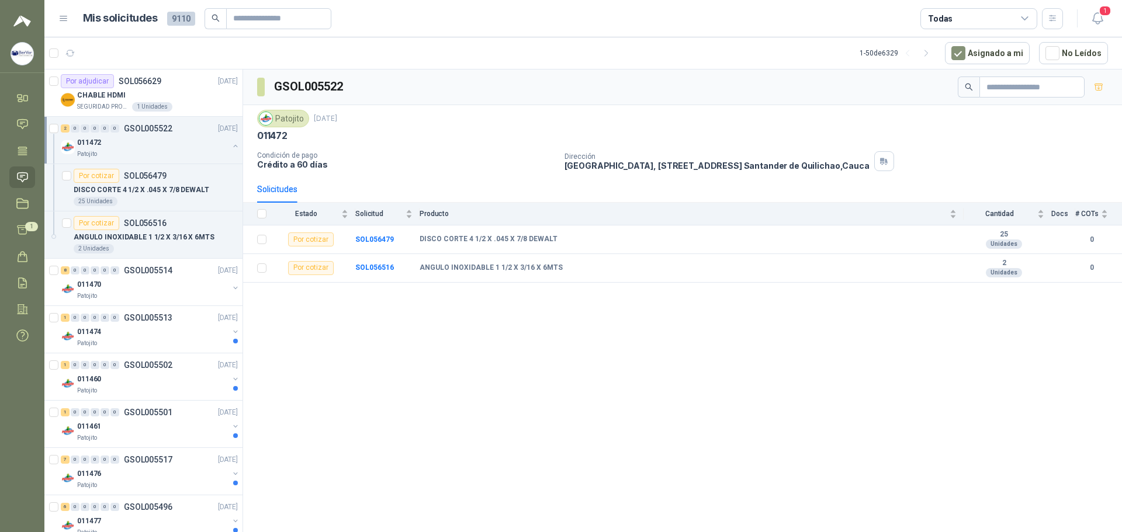
click at [227, 138] on div "011472 Patojito" at bounding box center [150, 147] width 179 height 23
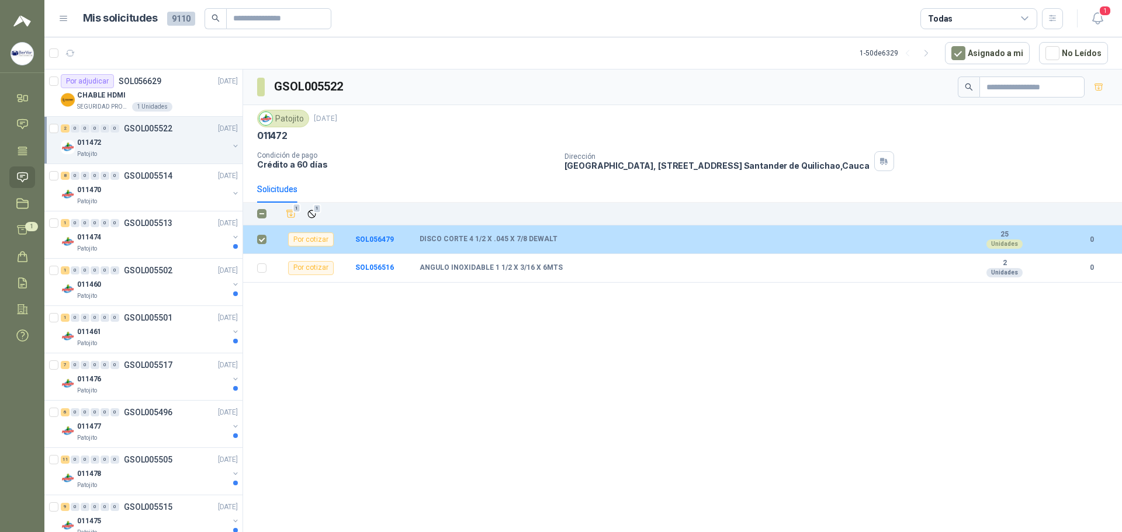
click at [268, 236] on td at bounding box center [258, 239] width 30 height 29
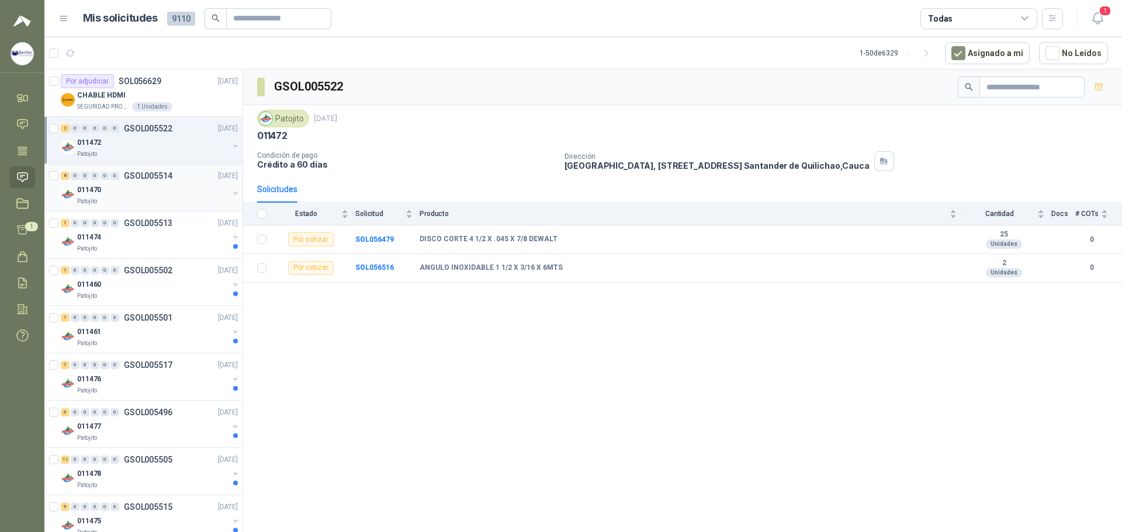
click at [164, 201] on div "Patojito" at bounding box center [152, 201] width 151 height 9
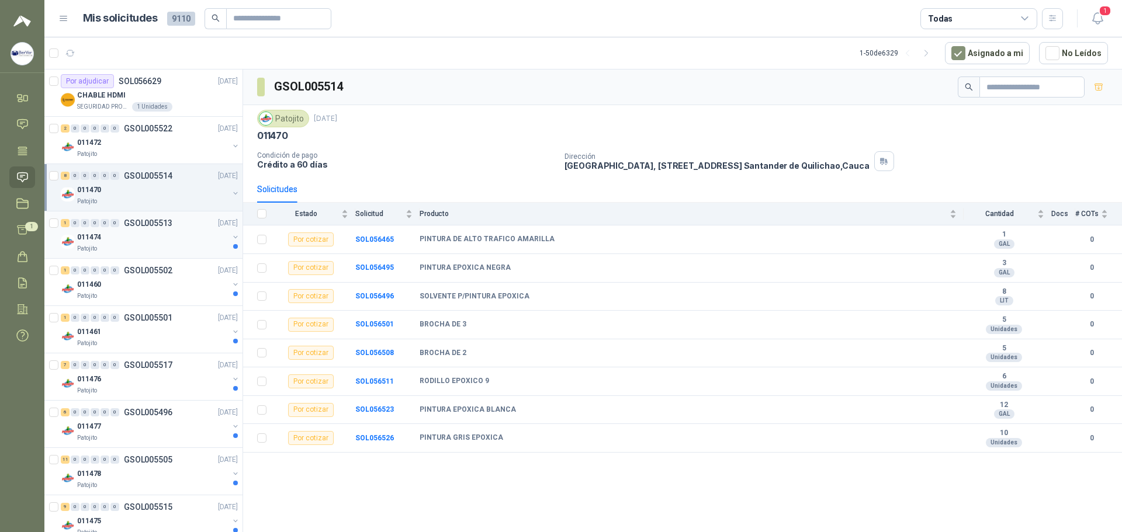
click at [154, 236] on div "011474" at bounding box center [152, 237] width 151 height 14
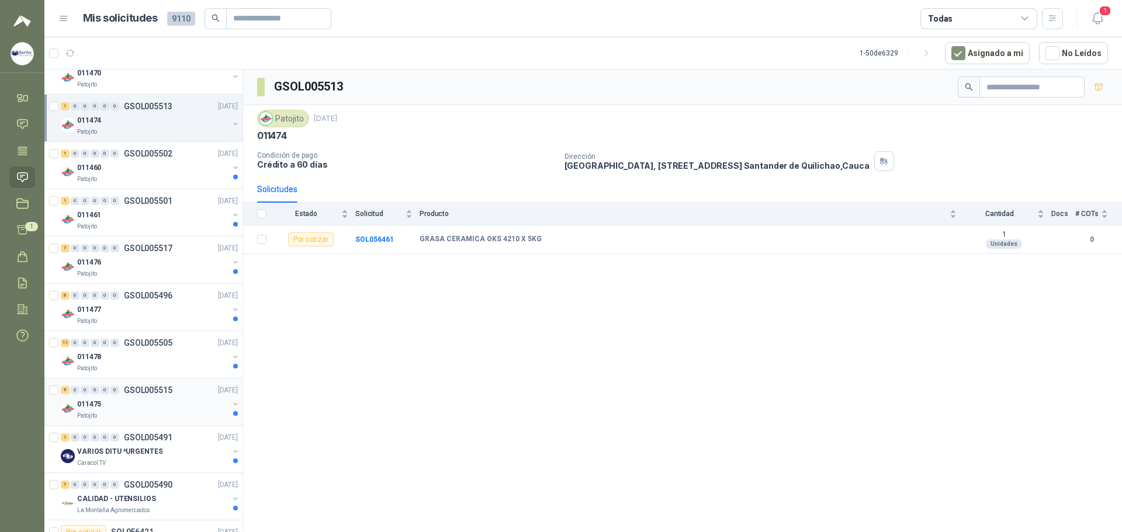
scroll to position [234, 0]
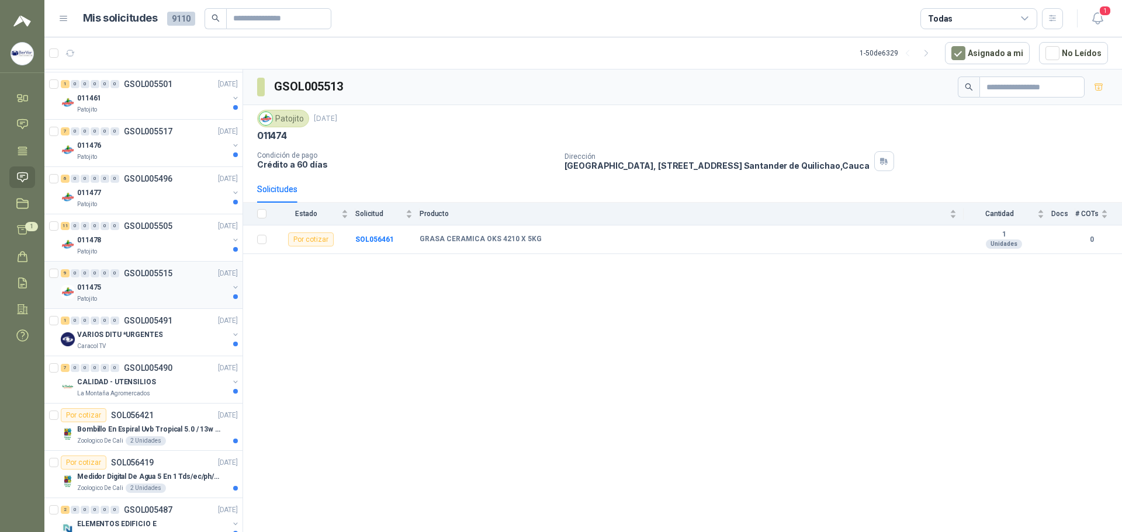
click at [166, 286] on div "011475" at bounding box center [152, 287] width 151 height 14
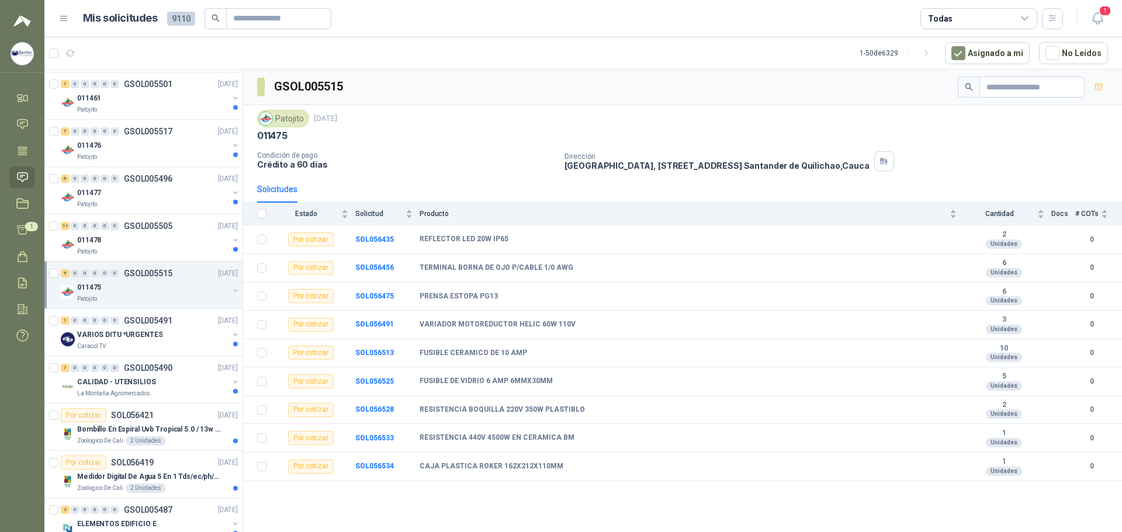
scroll to position [292, 0]
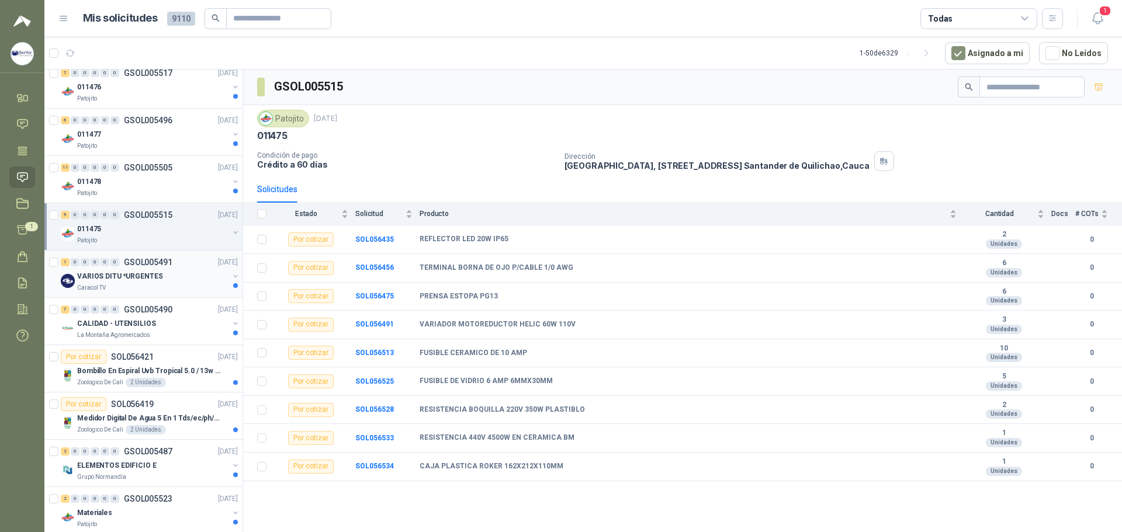
click at [176, 279] on div "VARIOS DITU *URGENTES" at bounding box center [152, 276] width 151 height 14
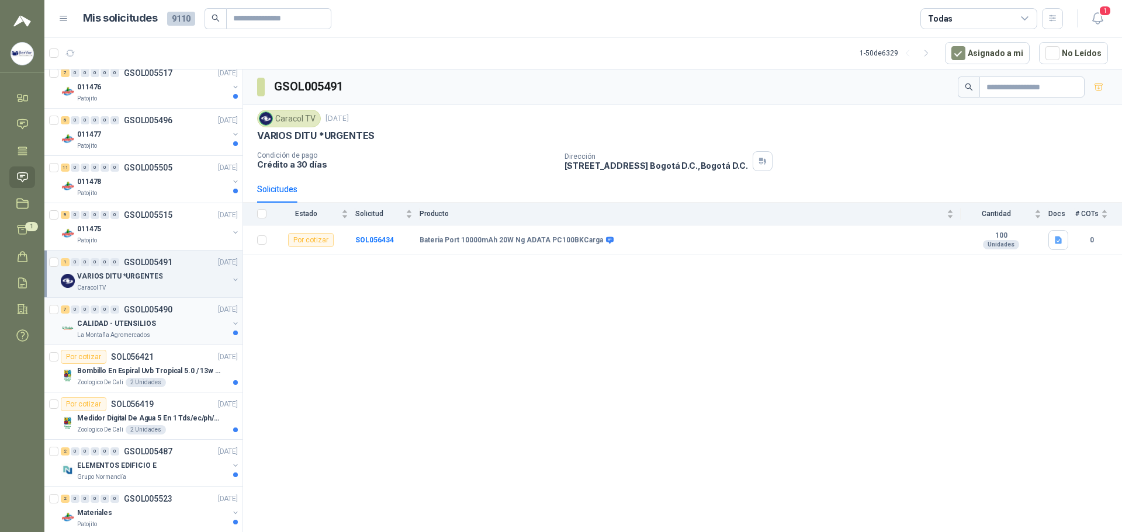
click at [172, 320] on div "CALIDAD - UTENSILIOS" at bounding box center [152, 324] width 151 height 14
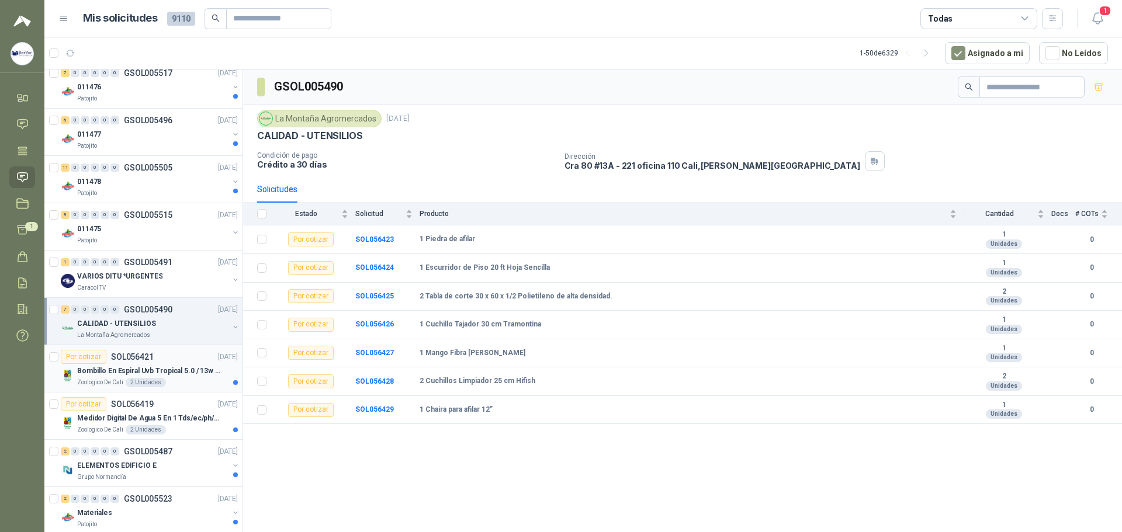
click at [184, 364] on div "Bombillo En Espiral Uvb Tropical 5.0 / 13w Reptiles (ectotermos)" at bounding box center [157, 371] width 161 height 14
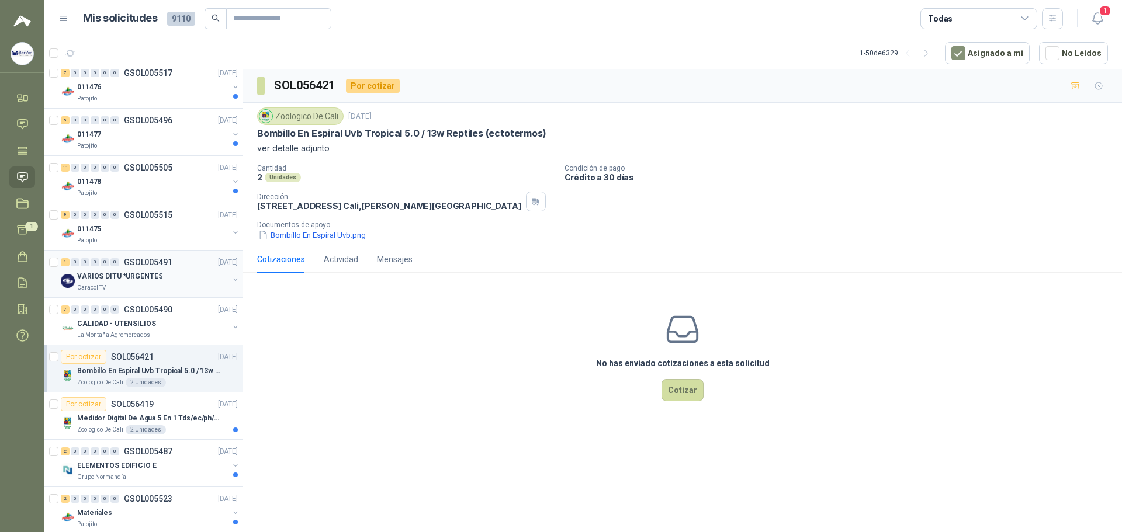
click at [169, 277] on div "VARIOS DITU *URGENTES" at bounding box center [152, 276] width 151 height 14
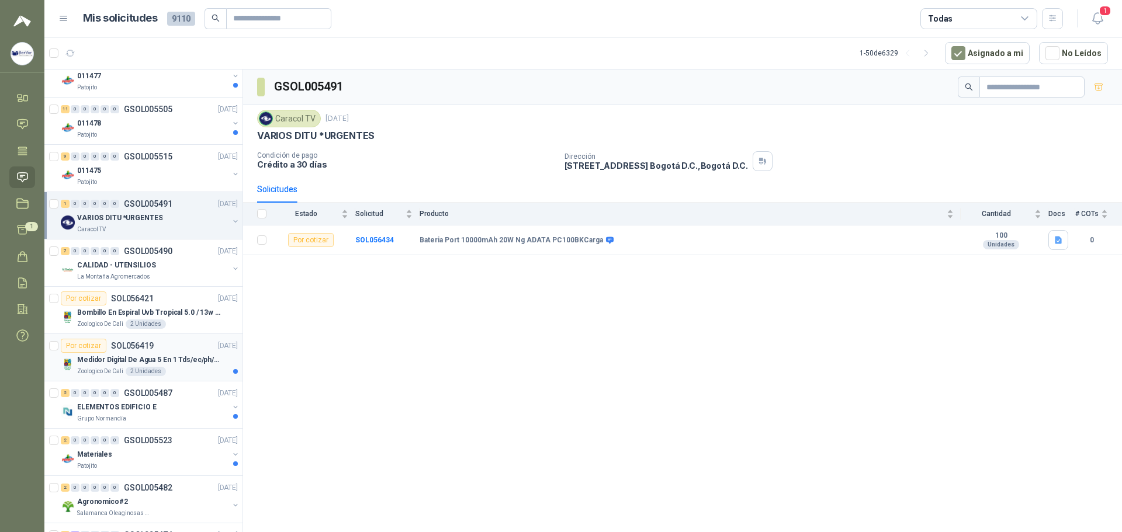
scroll to position [409, 0]
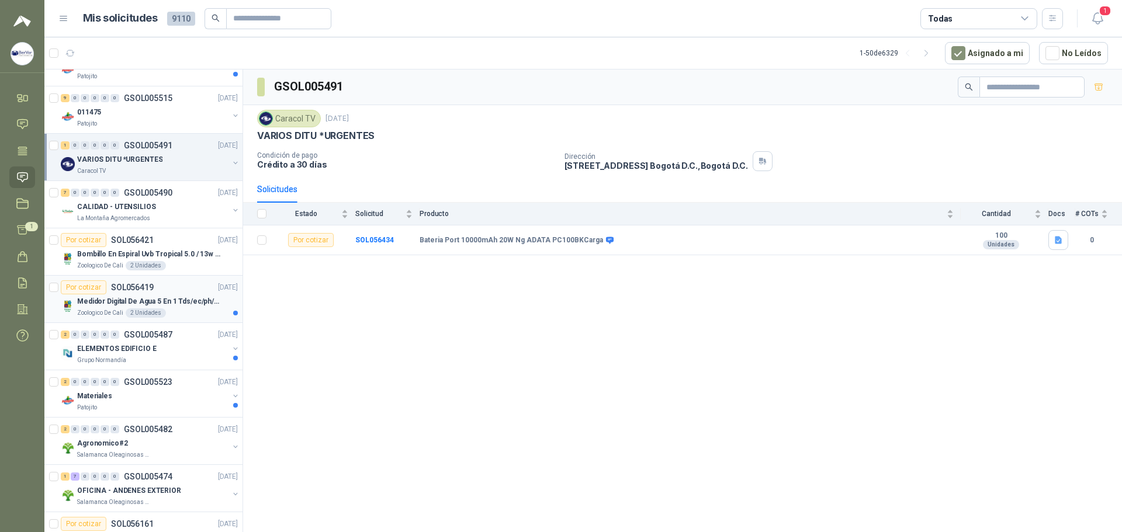
click at [165, 295] on div "Medidor Digital De Agua 5 En 1 Tds/ec/ph/salinidad/temperatu" at bounding box center [157, 301] width 161 height 14
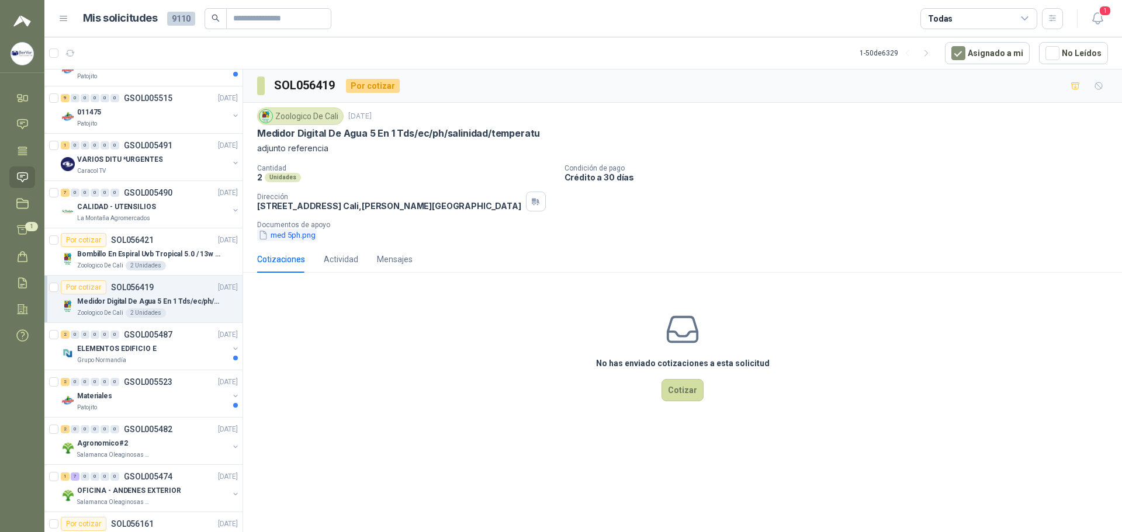
click at [298, 233] on button "med 5ph.png" at bounding box center [287, 235] width 60 height 12
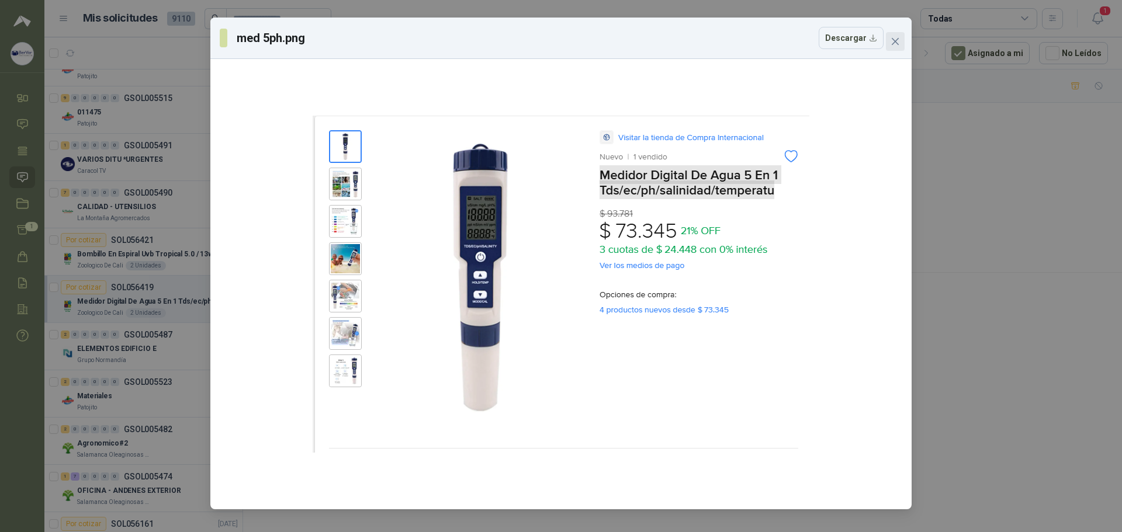
click at [681, 41] on icon "close" at bounding box center [894, 41] width 9 height 9
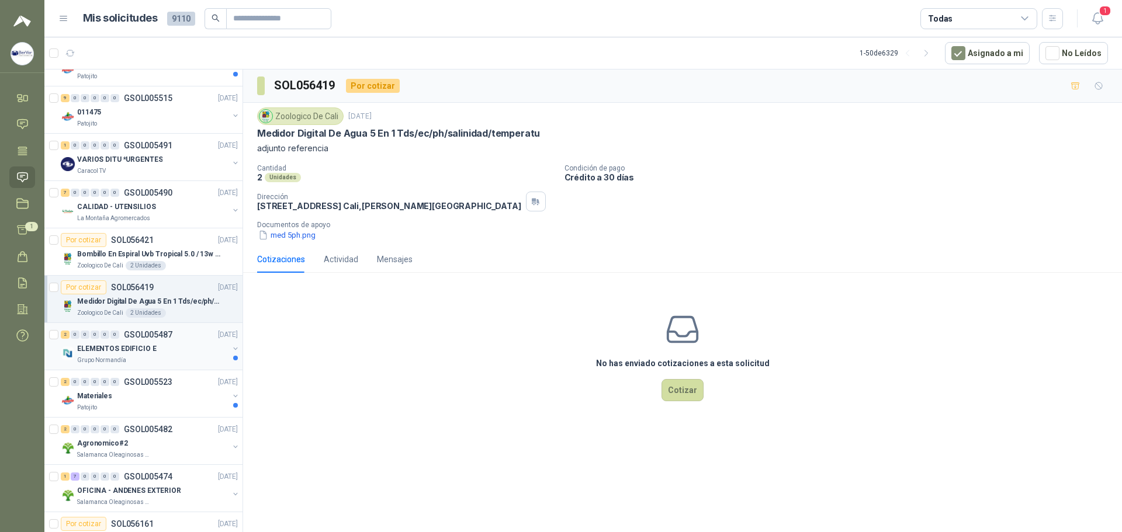
click at [164, 332] on p "GSOL005487" at bounding box center [148, 335] width 48 height 8
